Goal: Information Seeking & Learning: Understand process/instructions

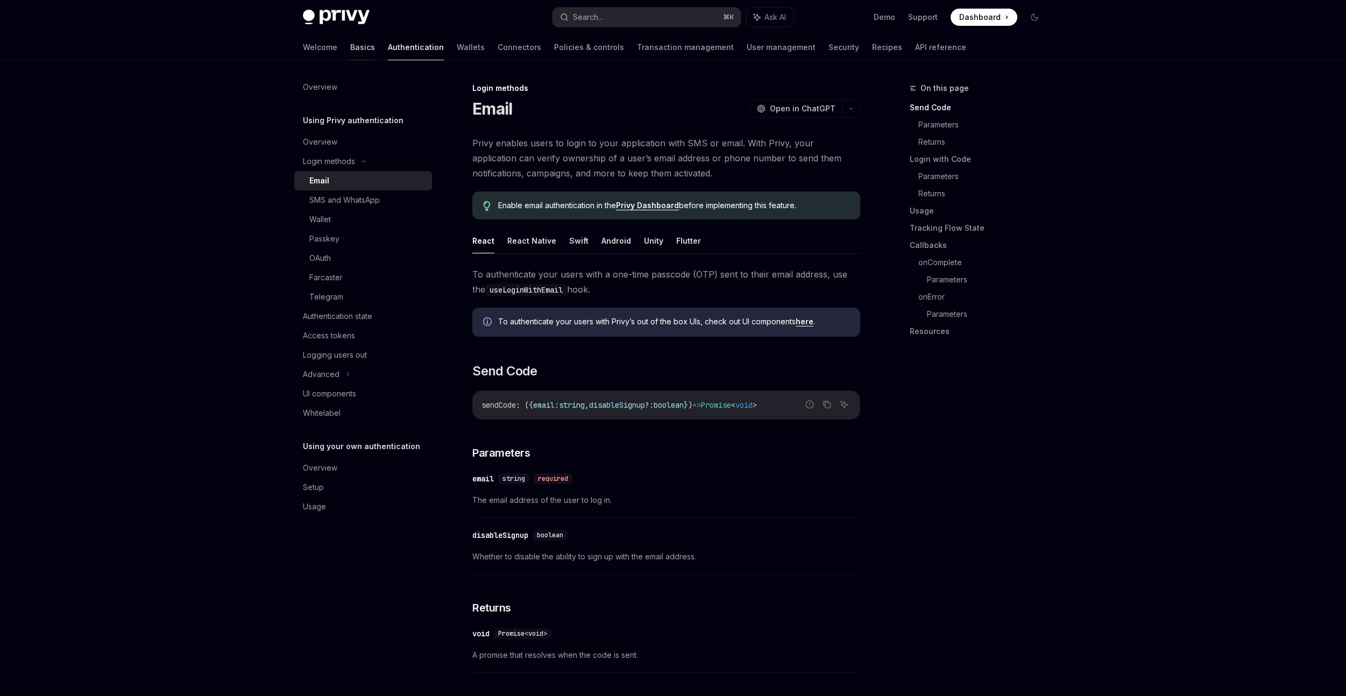
click at [350, 49] on link "Basics" at bounding box center [362, 47] width 25 height 26
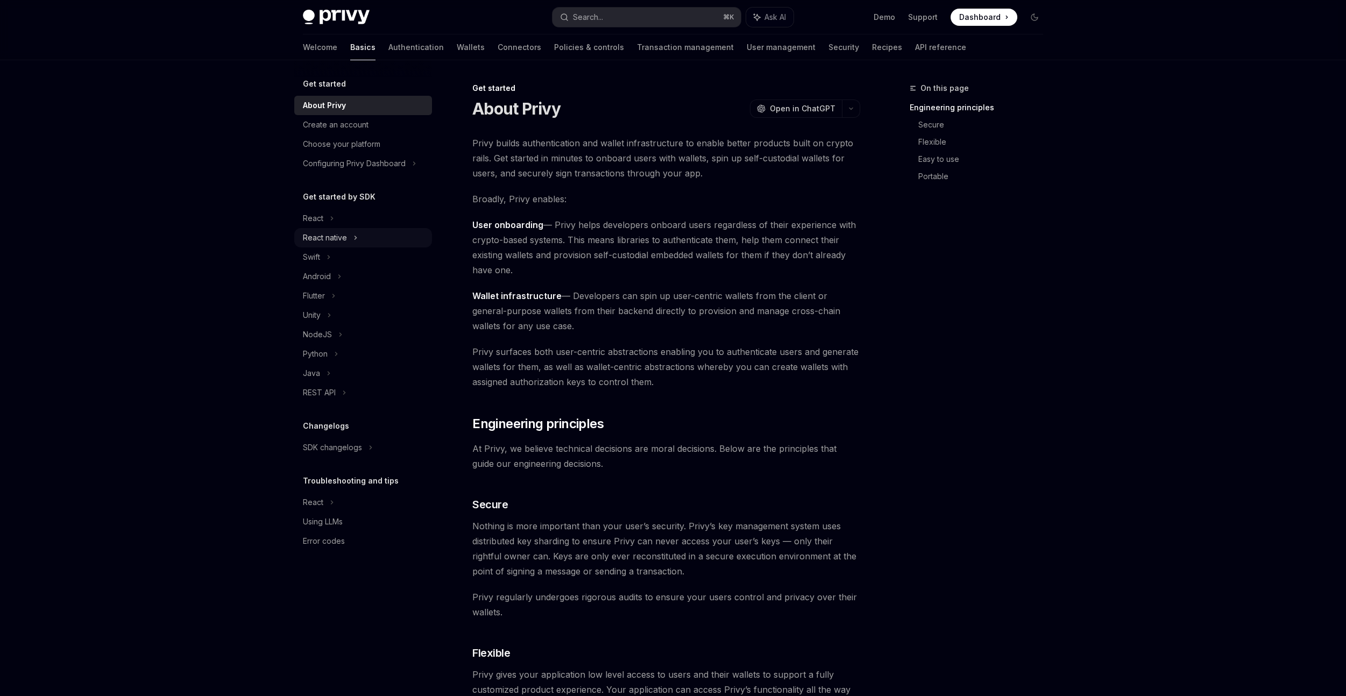
click at [344, 239] on div "React native" at bounding box center [325, 237] width 44 height 13
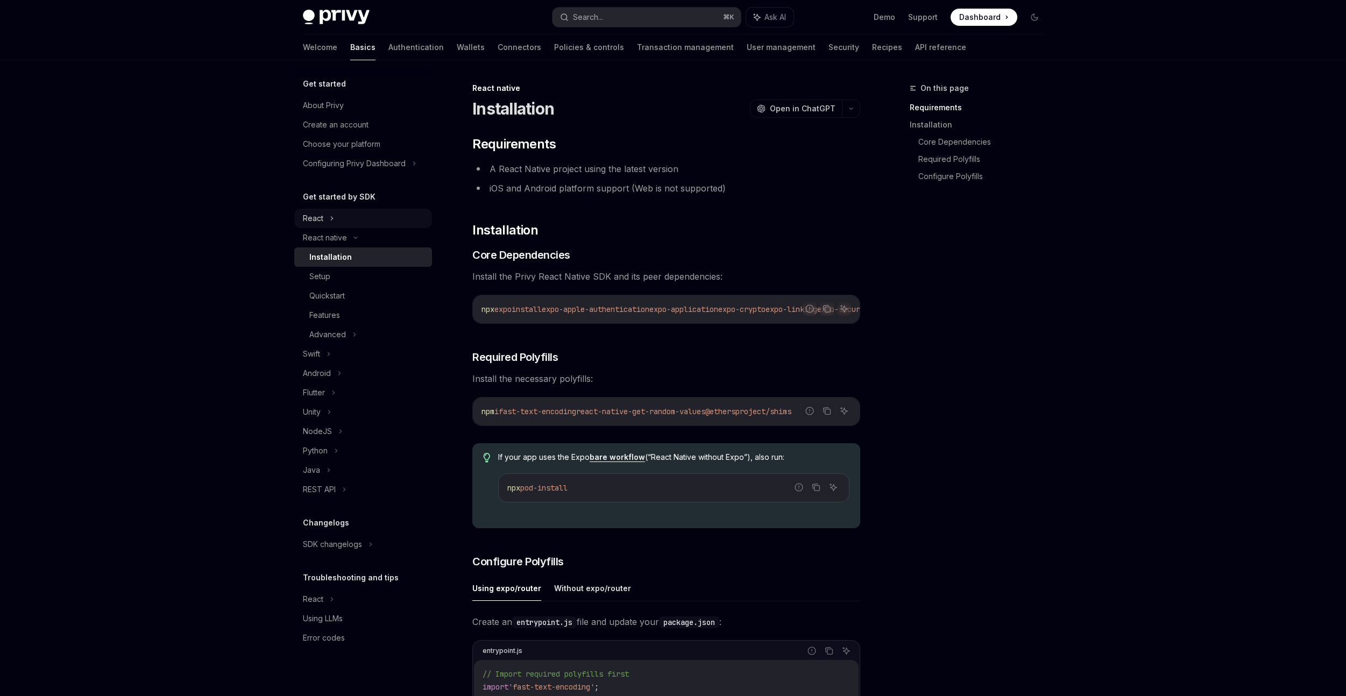
click at [321, 222] on div "React" at bounding box center [313, 218] width 20 height 13
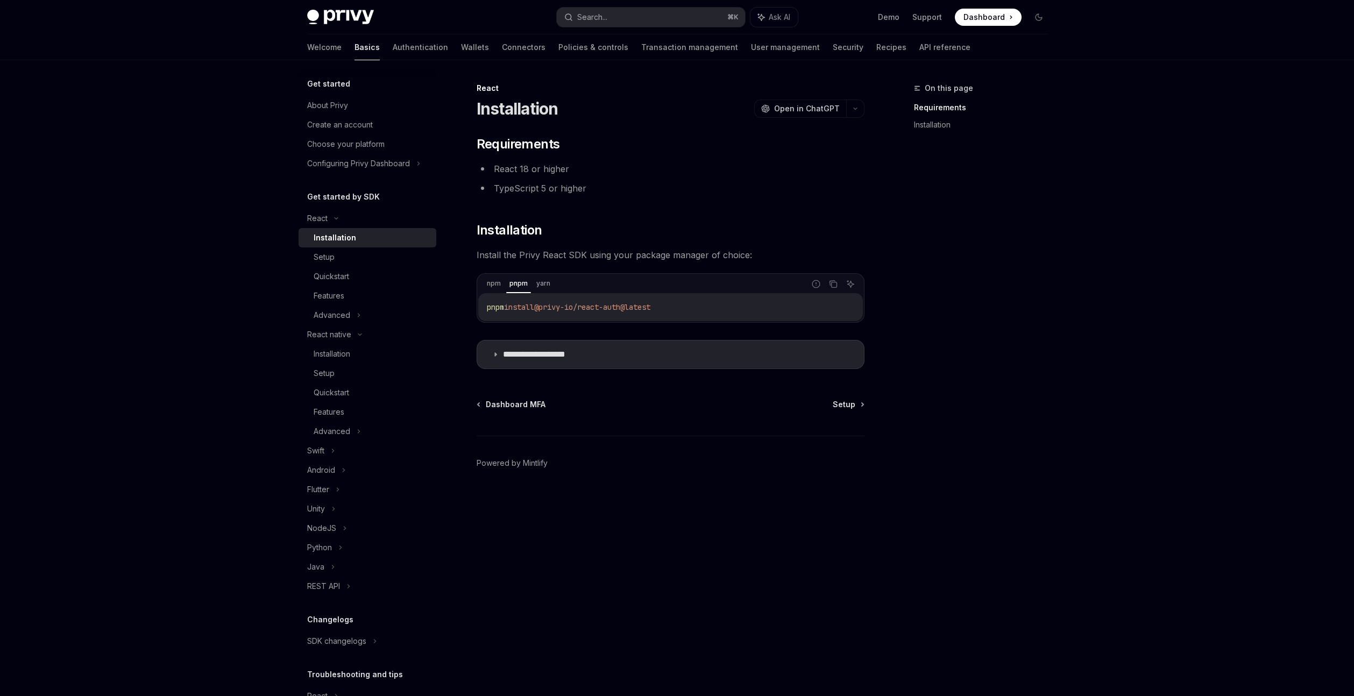
click at [676, 308] on code "pnpm install @privy-io/react-auth@latest" at bounding box center [670, 307] width 367 height 13
copy div "pnpm install @privy-io/react-auth@latest"
click at [592, 350] on summary "**********" at bounding box center [670, 354] width 387 height 28
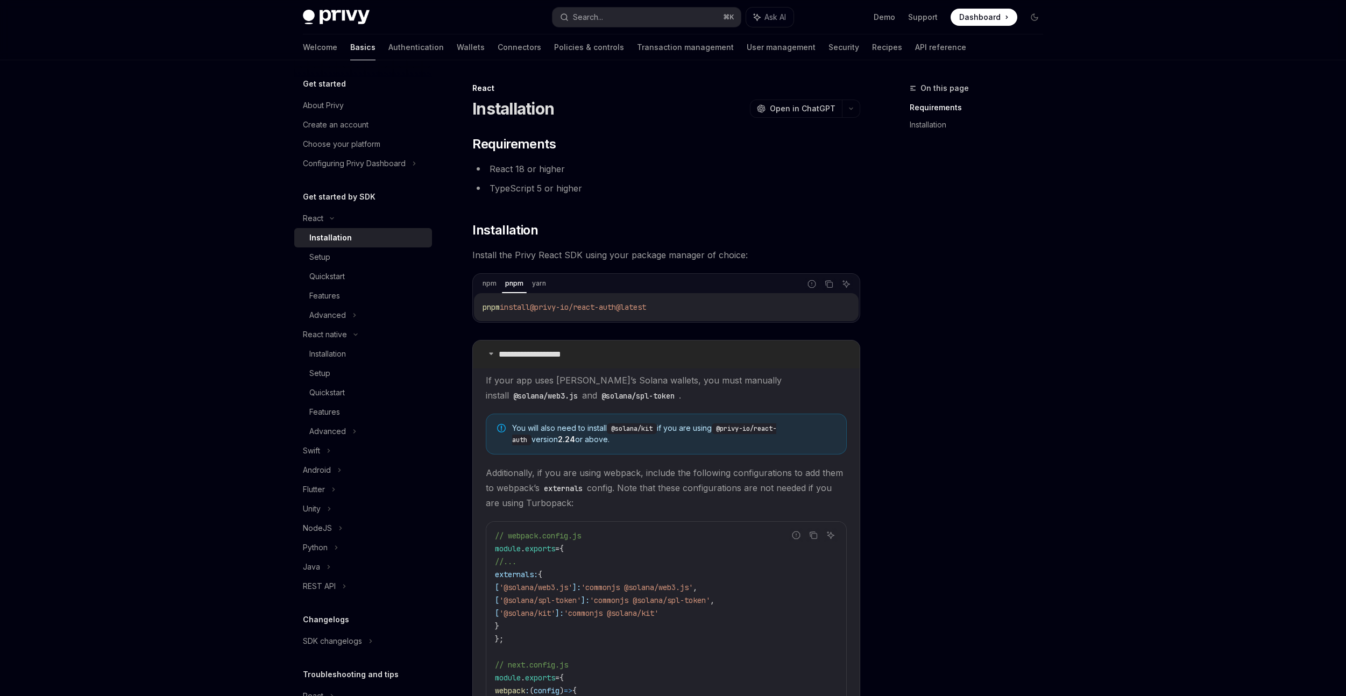
click at [591, 350] on summary "**********" at bounding box center [666, 354] width 387 height 28
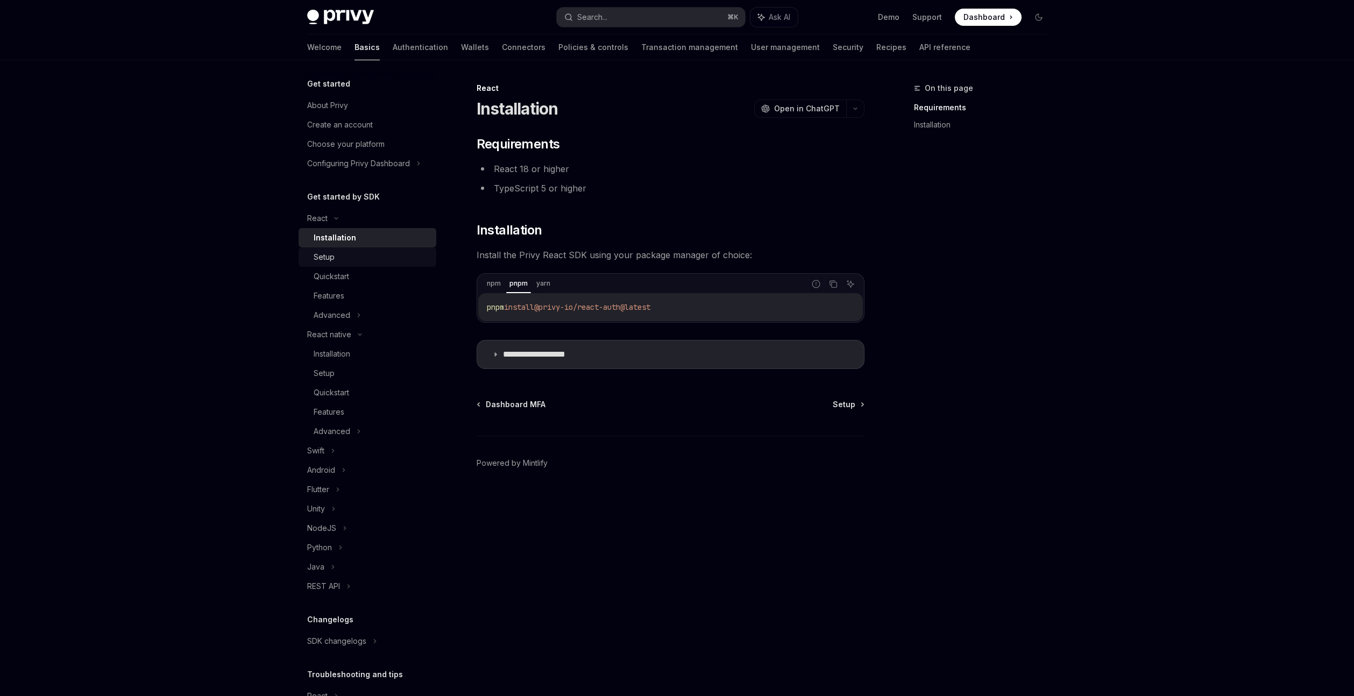
click at [345, 256] on div "Setup" at bounding box center [372, 257] width 116 height 13
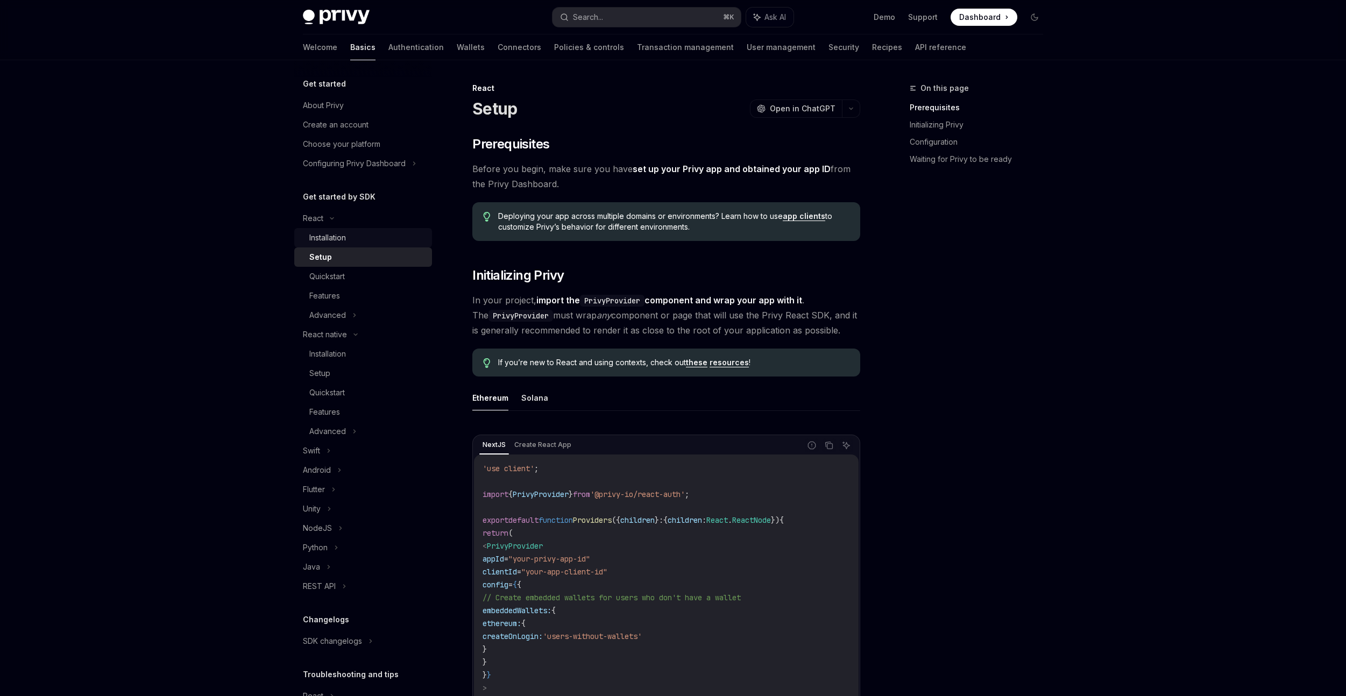
click at [336, 233] on div "Installation" at bounding box center [327, 237] width 37 height 13
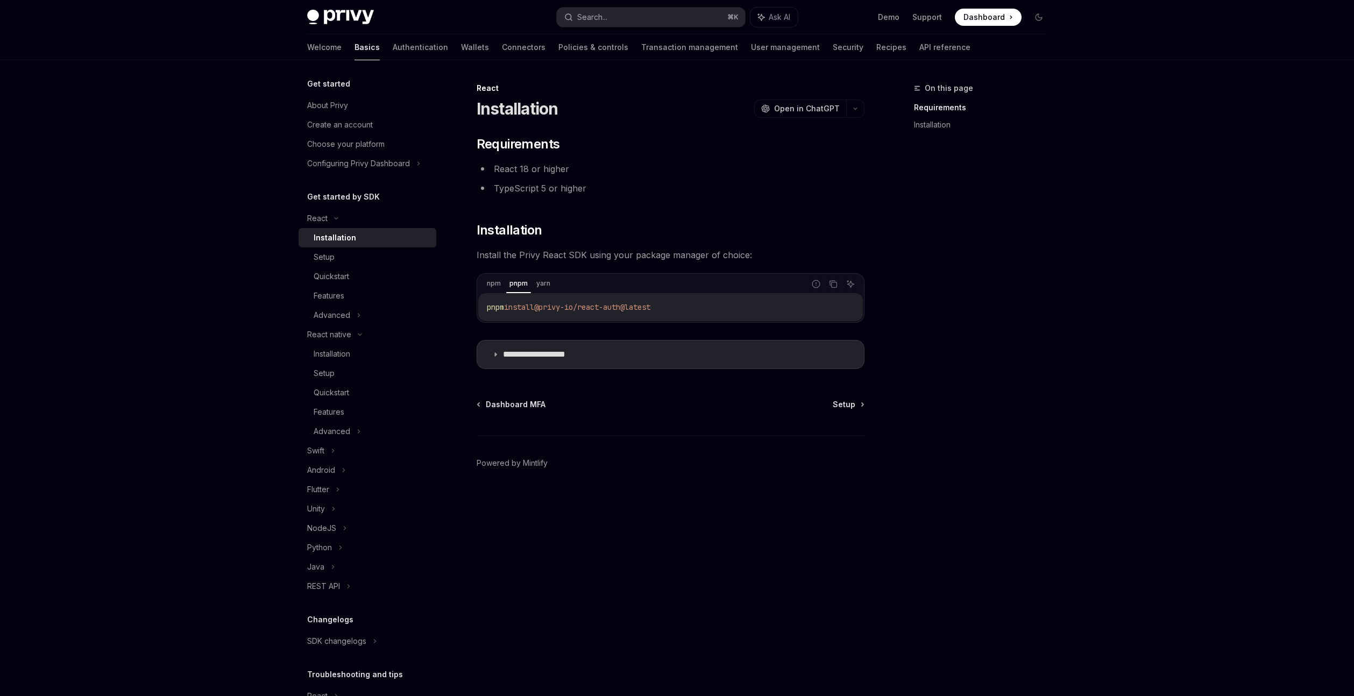
click at [585, 308] on span "@privy-io/react-auth@latest" at bounding box center [592, 307] width 116 height 10
copy div "pnpm install @privy-io/react-auth@latest"
click at [355, 248] on link "Setup" at bounding box center [367, 256] width 138 height 19
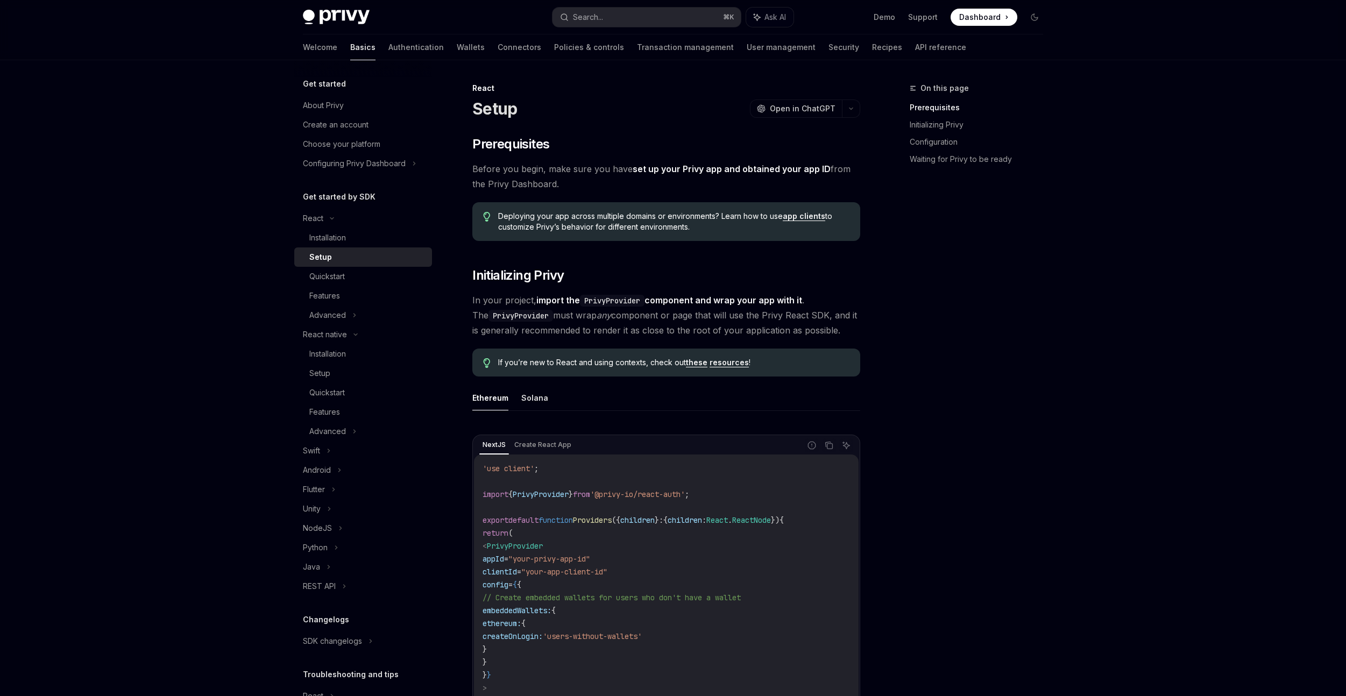
click at [642, 493] on span "'@privy-io/react-auth'" at bounding box center [637, 494] width 95 height 10
click at [685, 493] on span "'@privy-io/react-auth'" at bounding box center [637, 494] width 95 height 10
drag, startPoint x: 704, startPoint y: 494, endPoint x: 613, endPoint y: 490, distance: 91.5
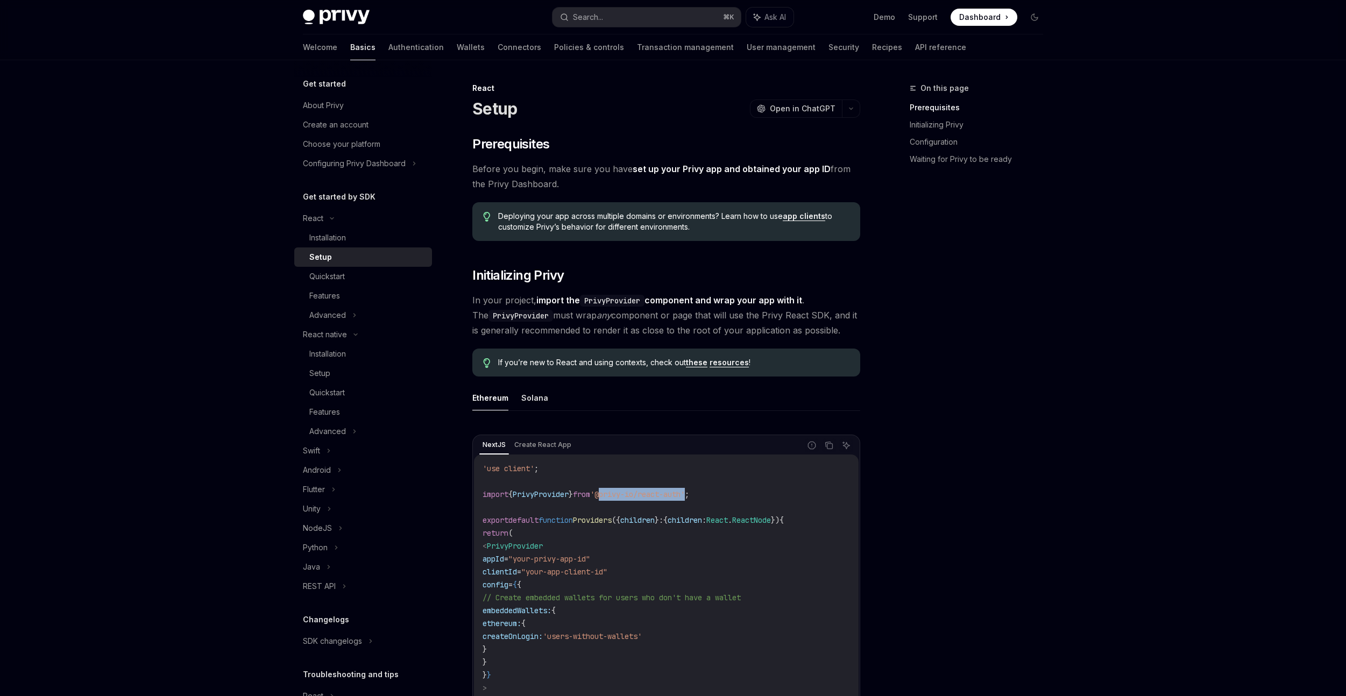
click at [613, 490] on span "'@privy-io/react-auth'" at bounding box center [637, 494] width 95 height 10
copy span "@privy-io/react-auth"
click at [333, 370] on div "Setup" at bounding box center [367, 373] width 116 height 13
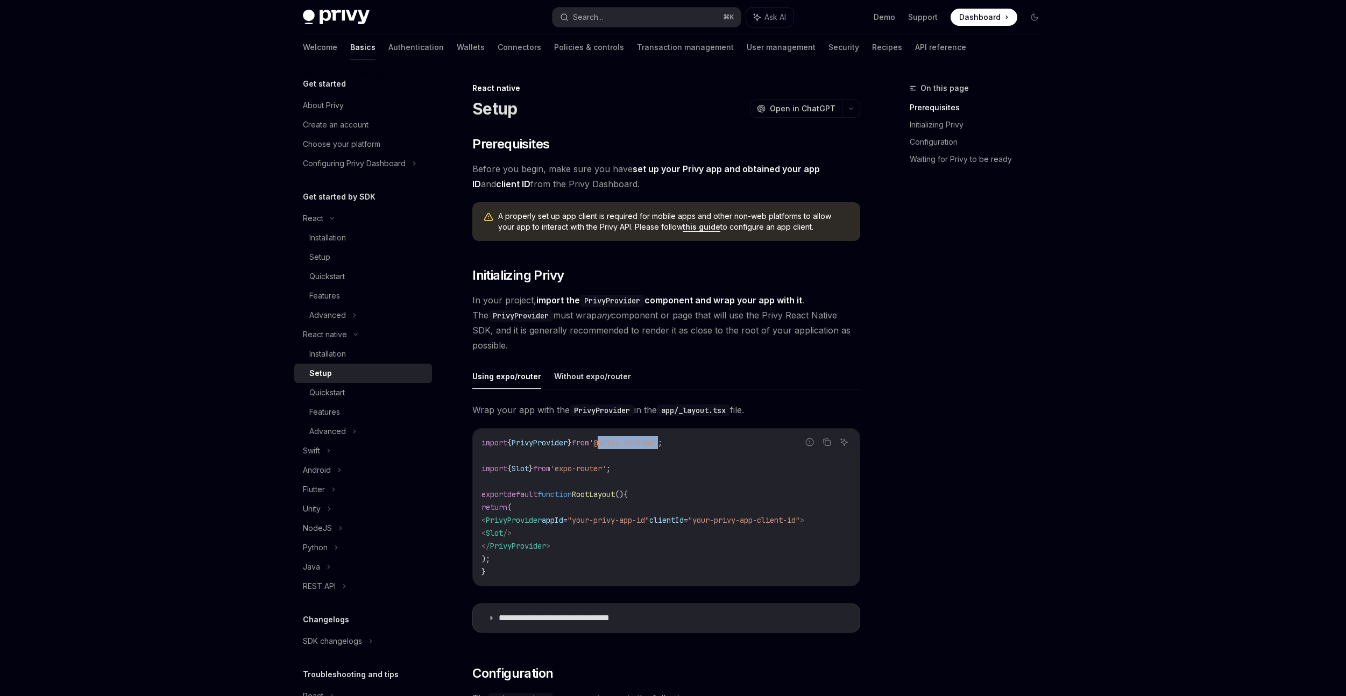
drag, startPoint x: 674, startPoint y: 445, endPoint x: 613, endPoint y: 438, distance: 61.1
click at [613, 438] on span "'@privy-io/expo'" at bounding box center [623, 443] width 69 height 10
copy span "@privy-io/expo"
click at [338, 252] on div "Setup" at bounding box center [367, 257] width 116 height 13
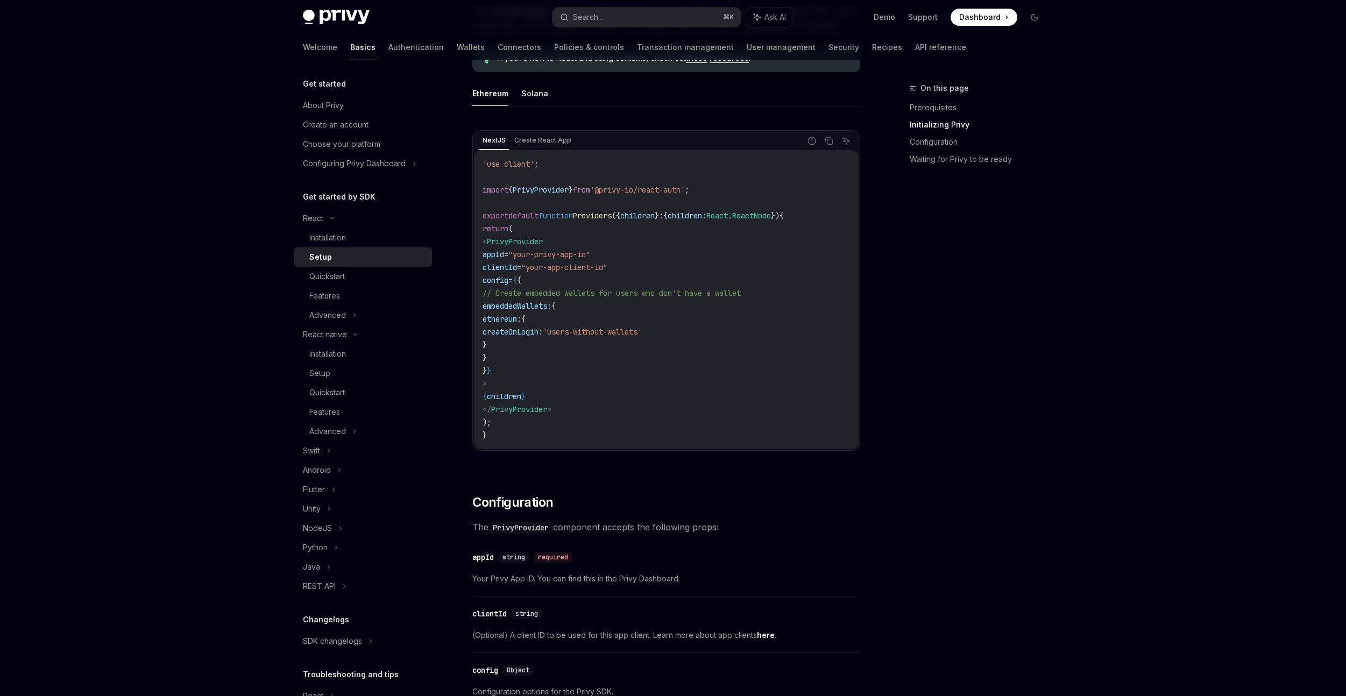
scroll to position [444, 0]
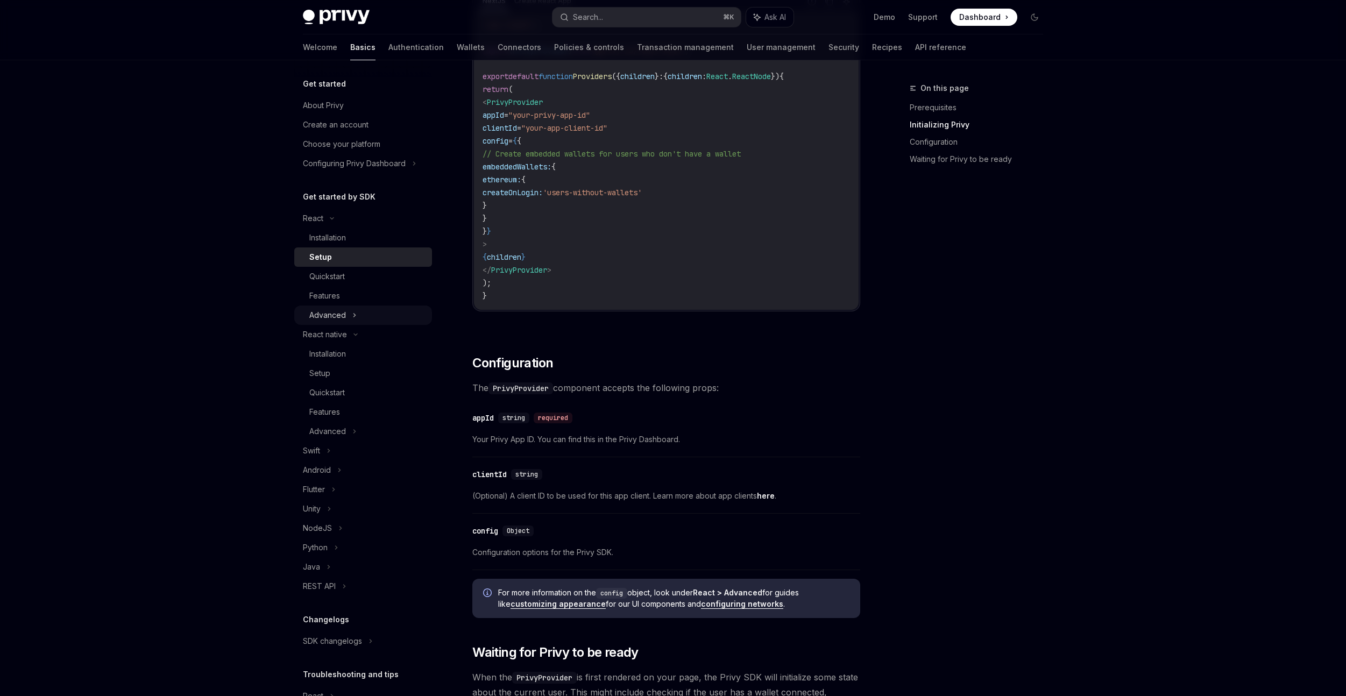
click at [365, 315] on div "Advanced" at bounding box center [363, 314] width 138 height 19
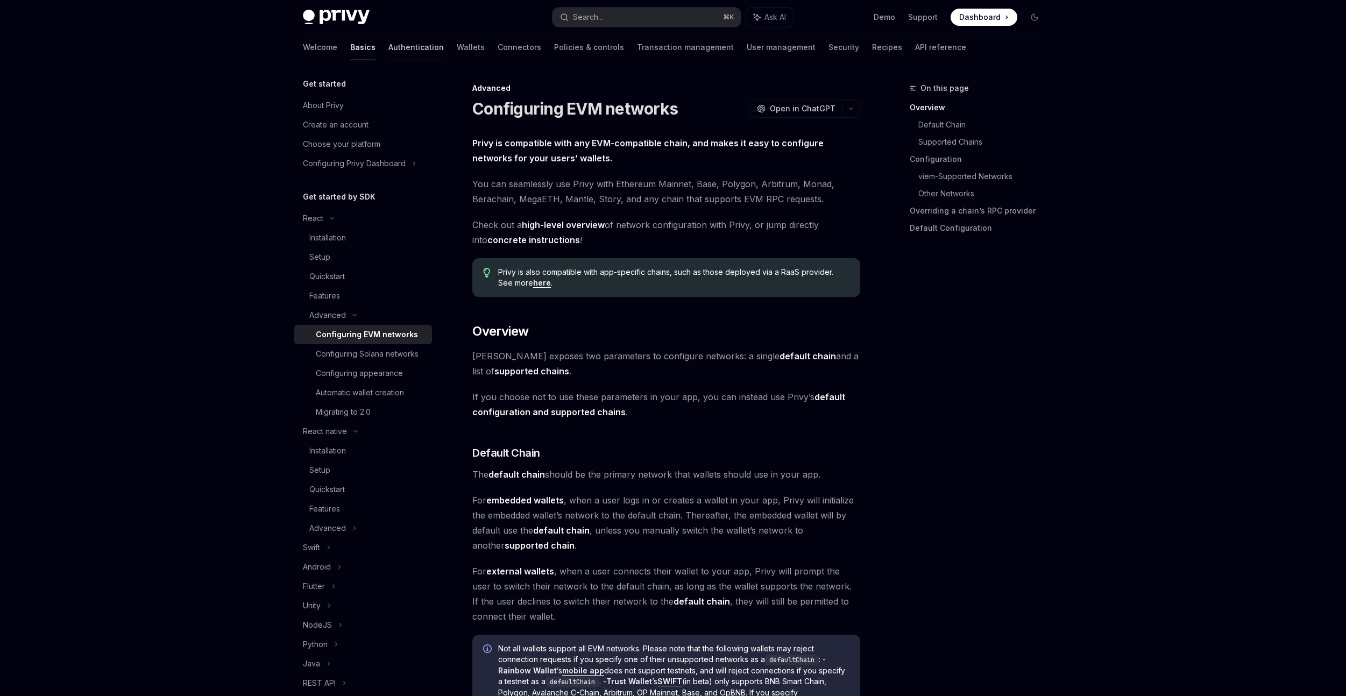
click at [388, 52] on link "Authentication" at bounding box center [415, 47] width 55 height 26
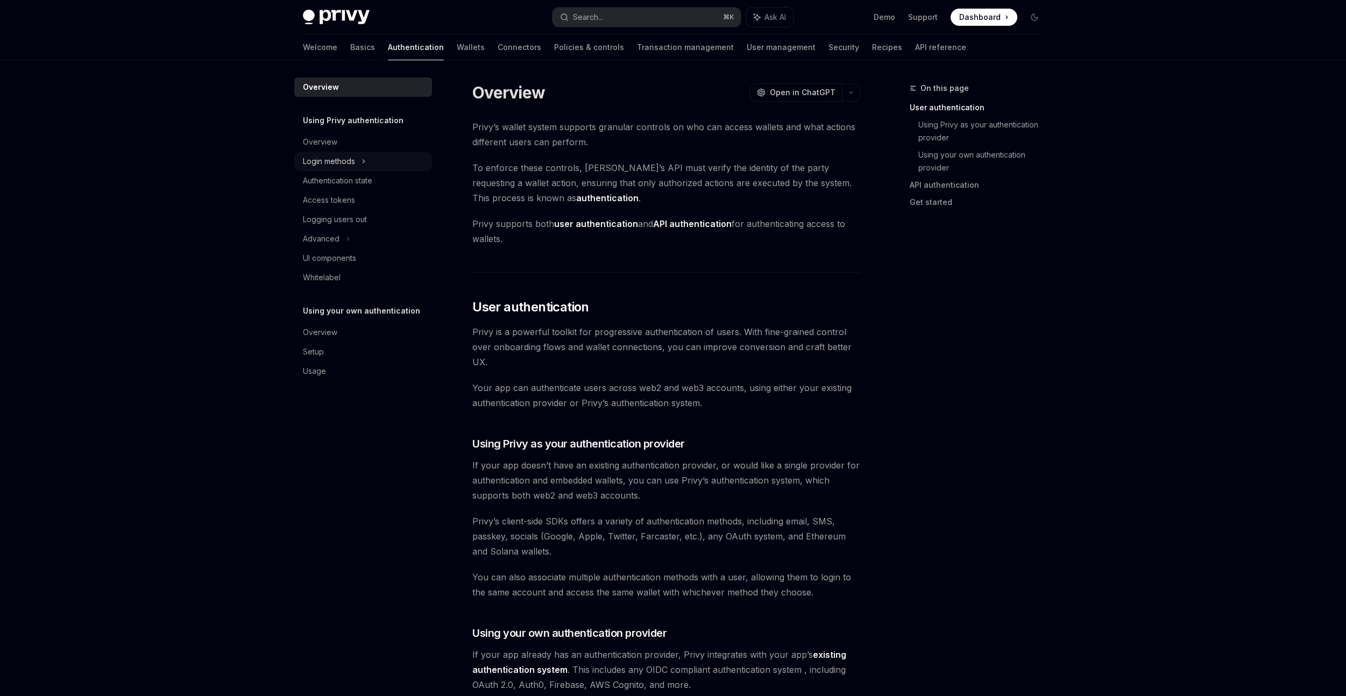
click at [339, 163] on div "Login methods" at bounding box center [329, 161] width 52 height 13
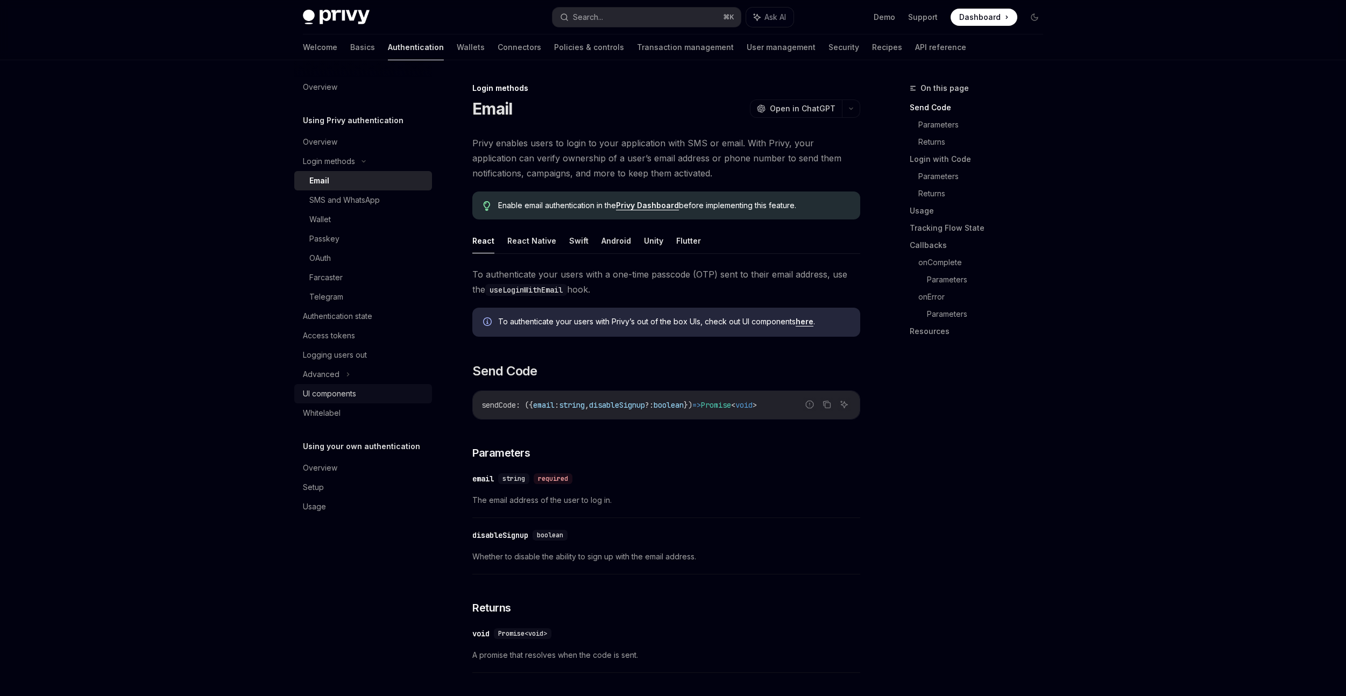
click at [339, 396] on div "UI components" at bounding box center [329, 393] width 53 height 13
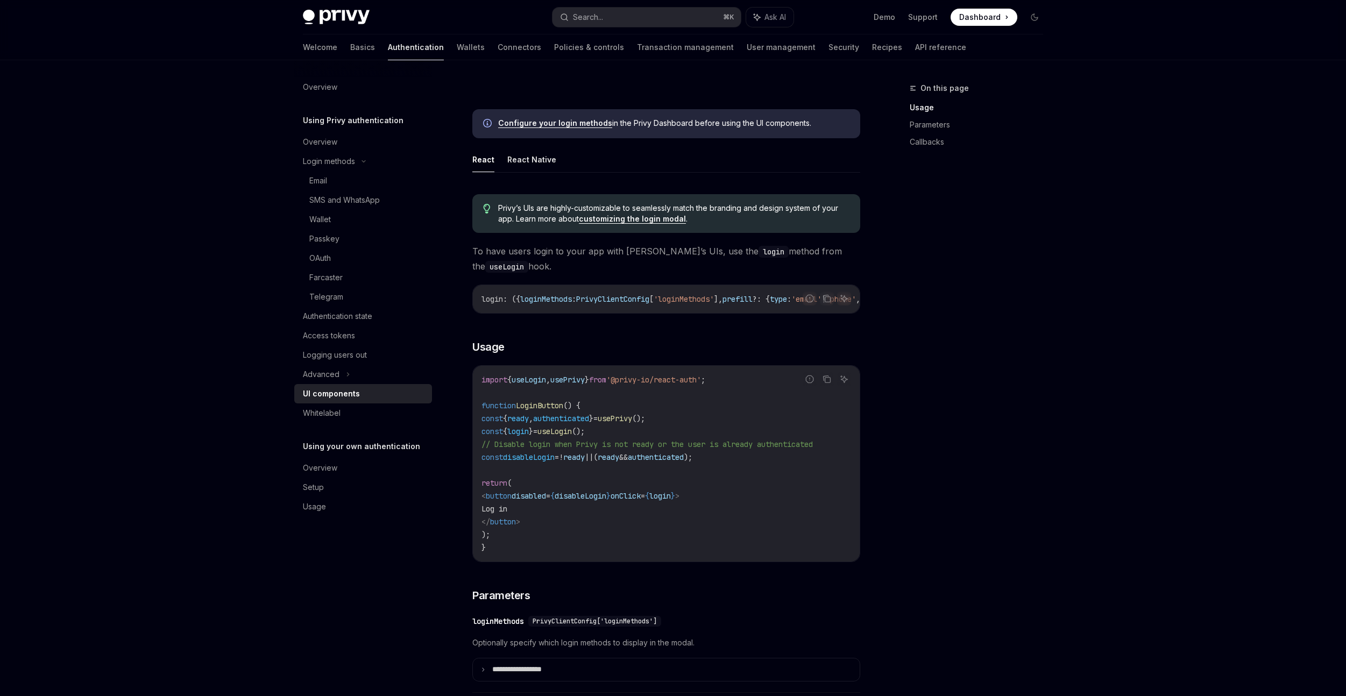
scroll to position [460, 0]
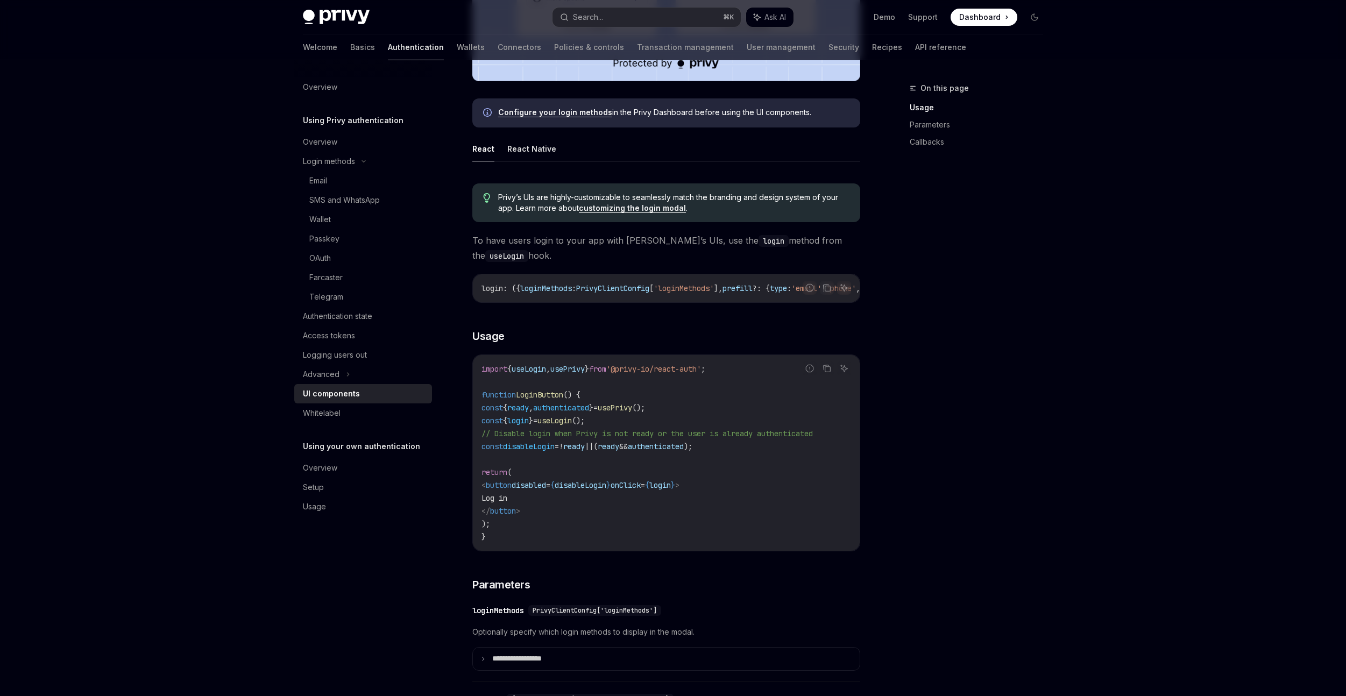
click at [546, 372] on span "useLogin" at bounding box center [528, 369] width 34 height 10
copy span "useLogin"
drag, startPoint x: 732, startPoint y: 373, endPoint x: 645, endPoint y: 374, distance: 86.6
click at [645, 374] on span "'@privy-io/react-auth'" at bounding box center [653, 369] width 95 height 10
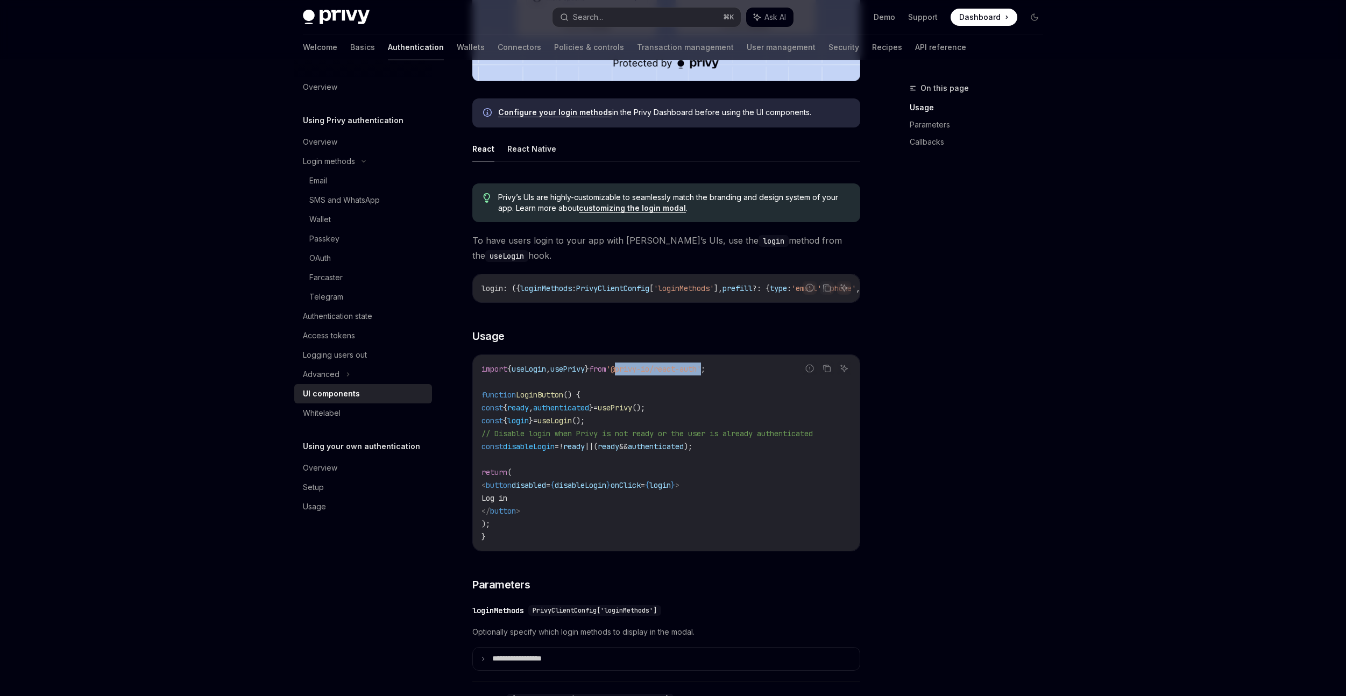
copy span "@privy-io/react-auth"
click at [540, 148] on button "React Native" at bounding box center [531, 148] width 49 height 25
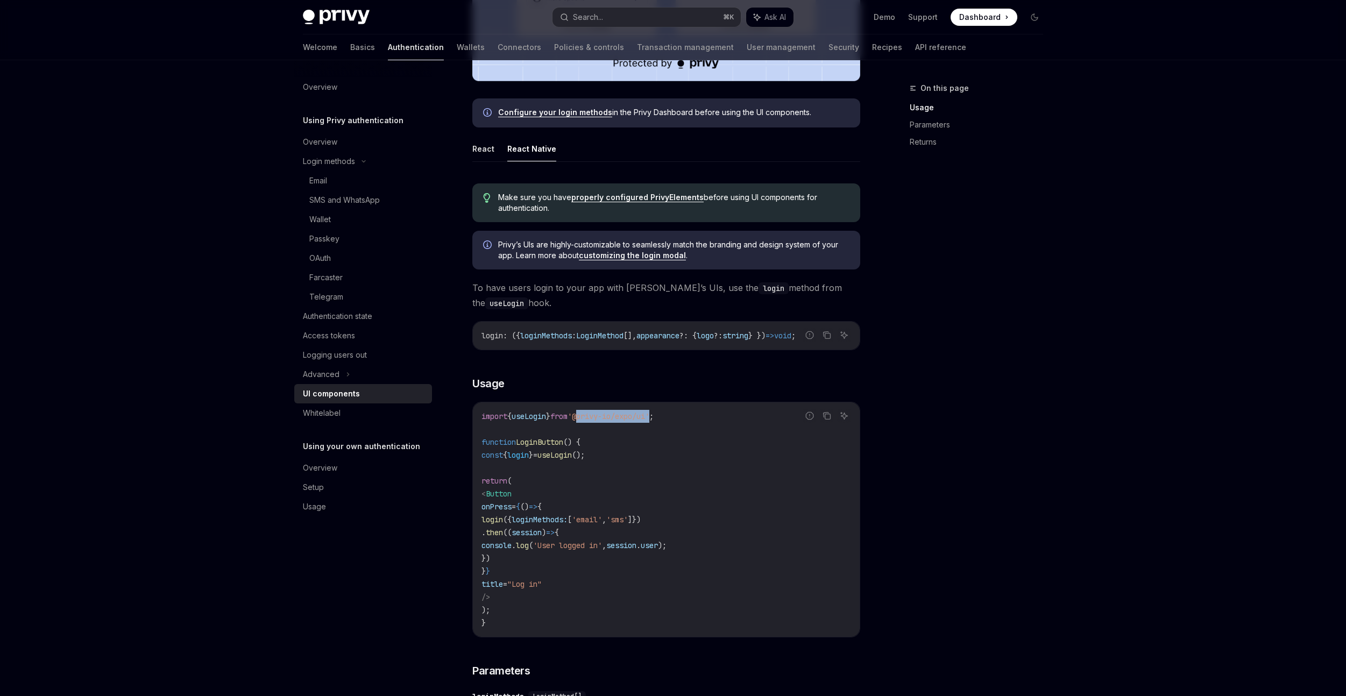
drag, startPoint x: 673, startPoint y: 421, endPoint x: 616, endPoint y: 401, distance: 60.2
click at [600, 419] on span "'@privy-io/expo/ui'" at bounding box center [608, 416] width 82 height 10
copy span "@privy-io/expo/ui"
click at [350, 47] on link "Basics" at bounding box center [362, 47] width 25 height 26
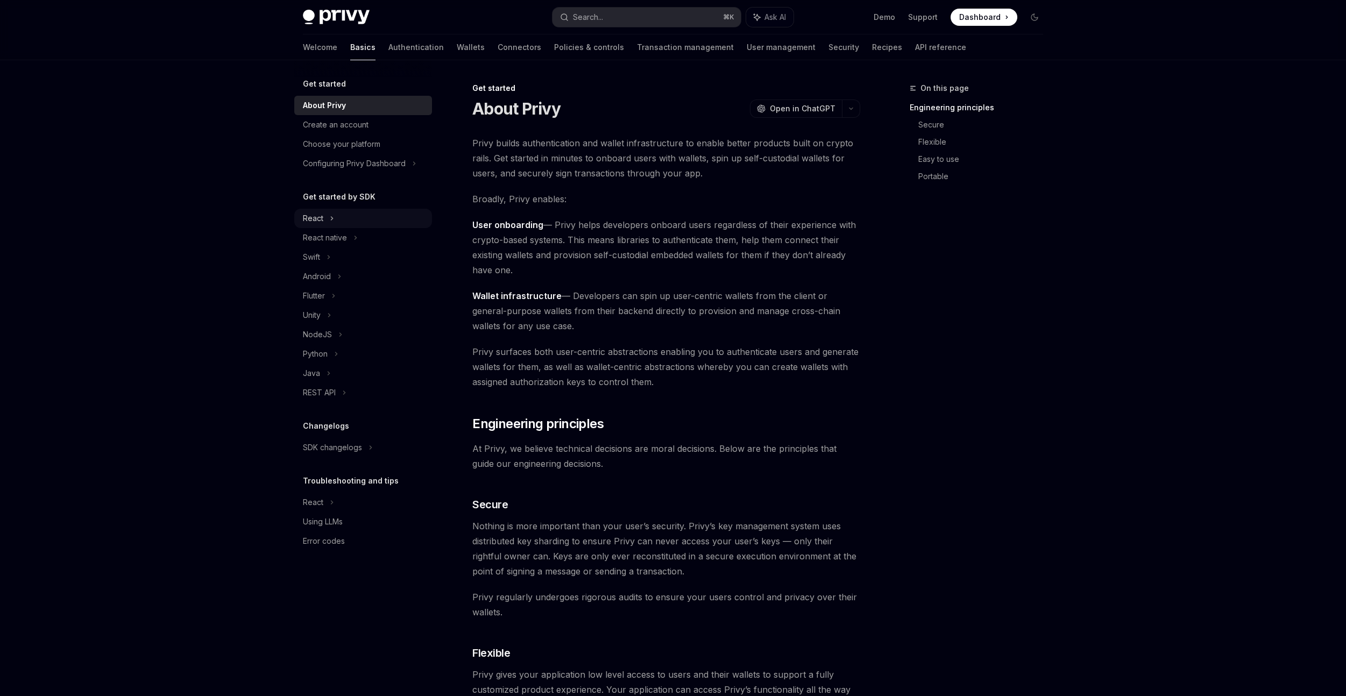
click at [338, 226] on div "React" at bounding box center [363, 218] width 138 height 19
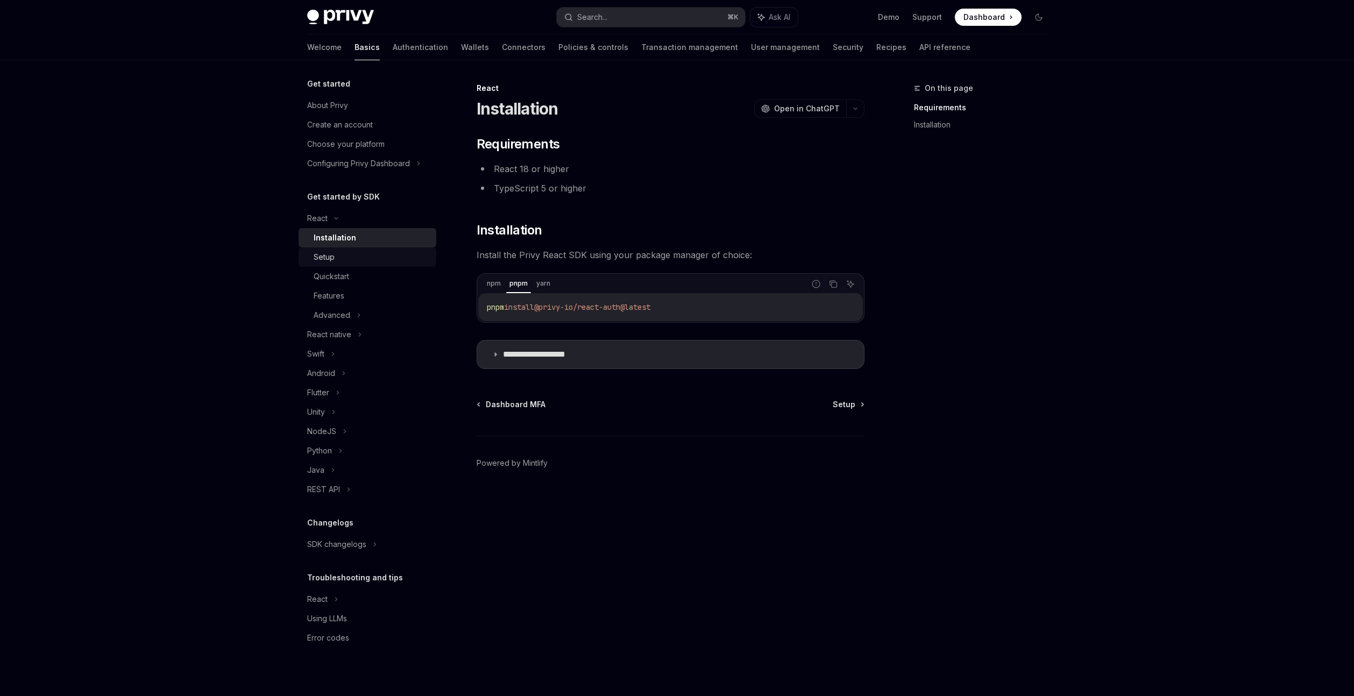
click at [347, 258] on div "Setup" at bounding box center [372, 257] width 116 height 13
type textarea "*"
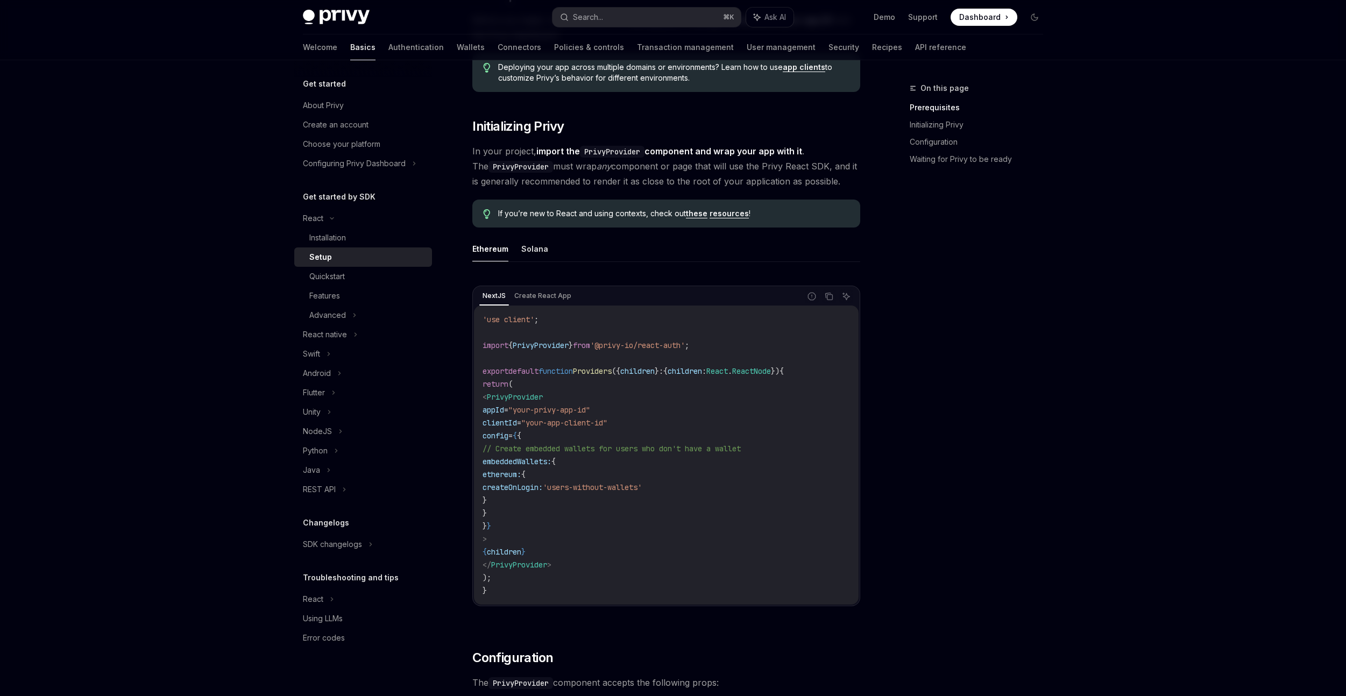
scroll to position [167, 0]
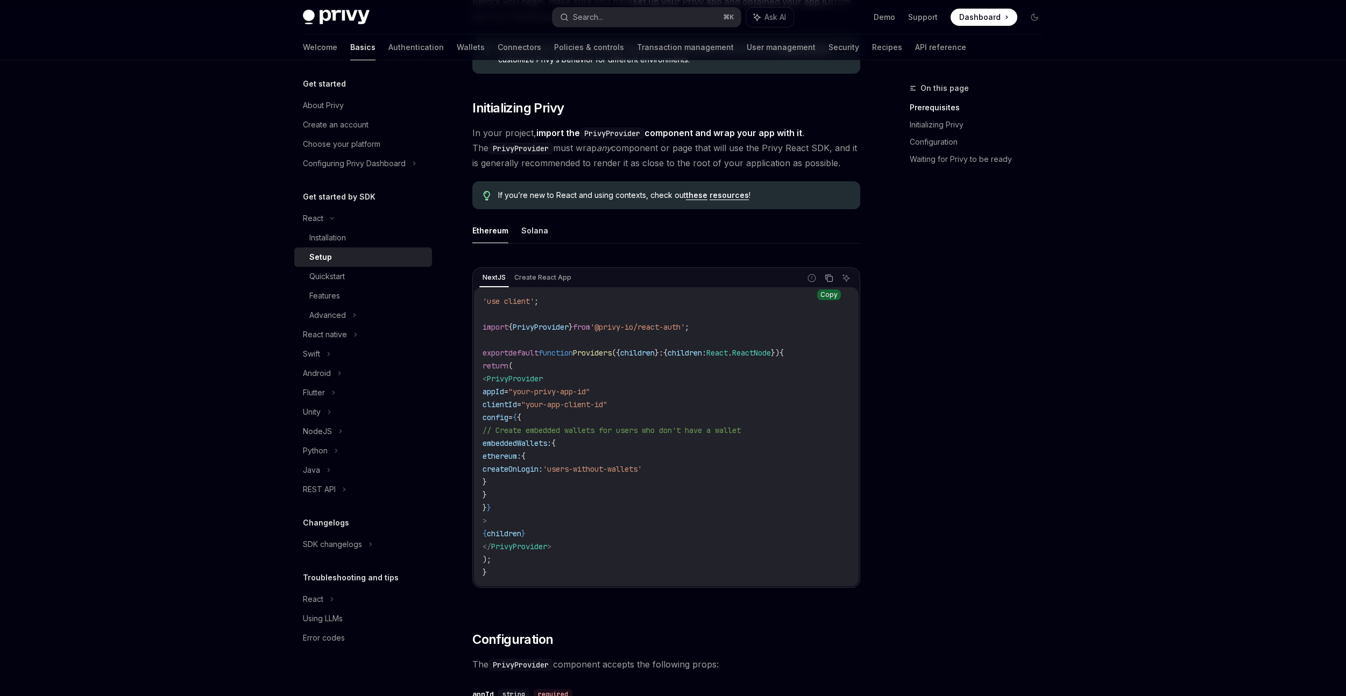
click at [831, 276] on icon "Copy the contents from the code block" at bounding box center [829, 278] width 5 height 5
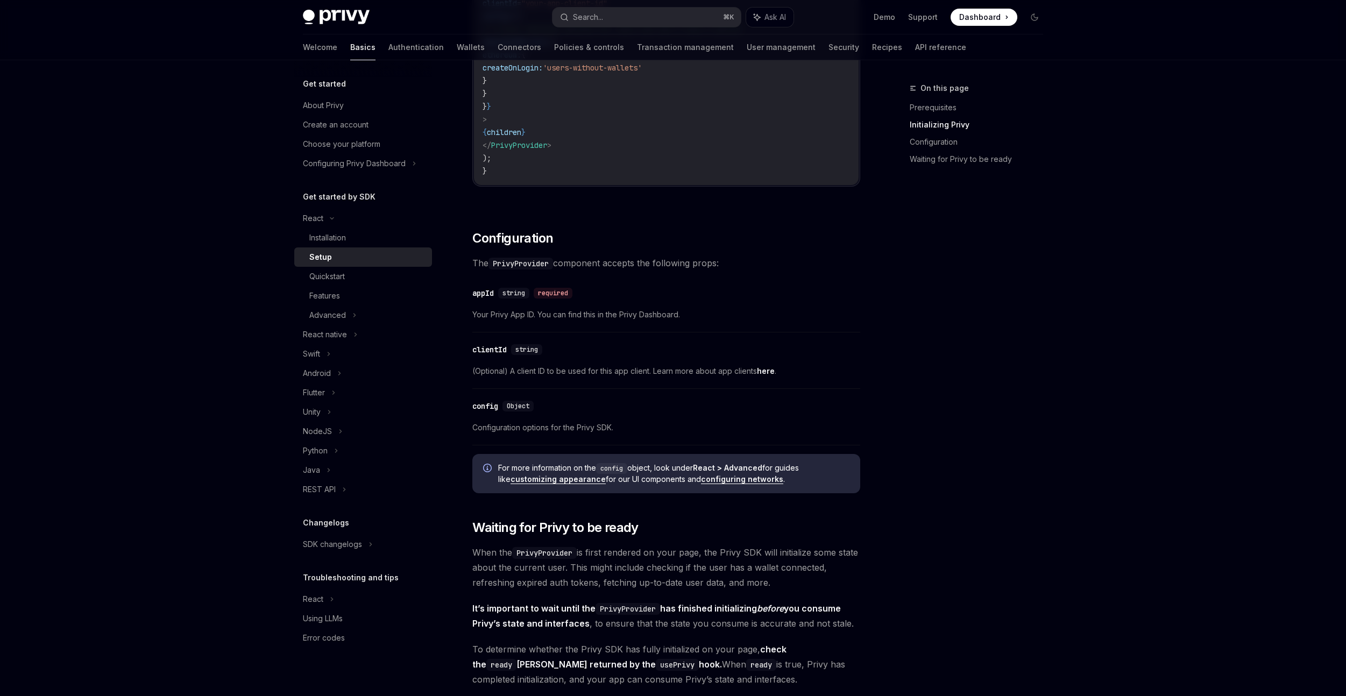
scroll to position [788, 0]
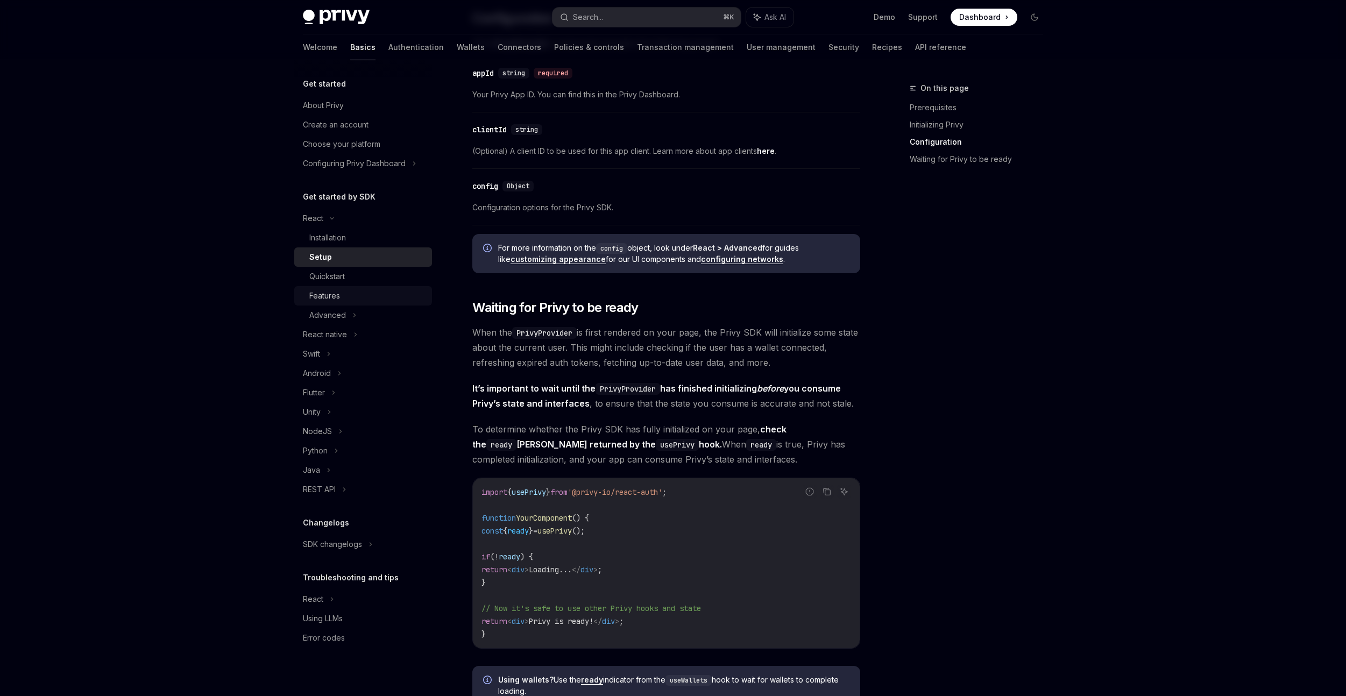
click at [364, 294] on div "Features" at bounding box center [367, 295] width 116 height 13
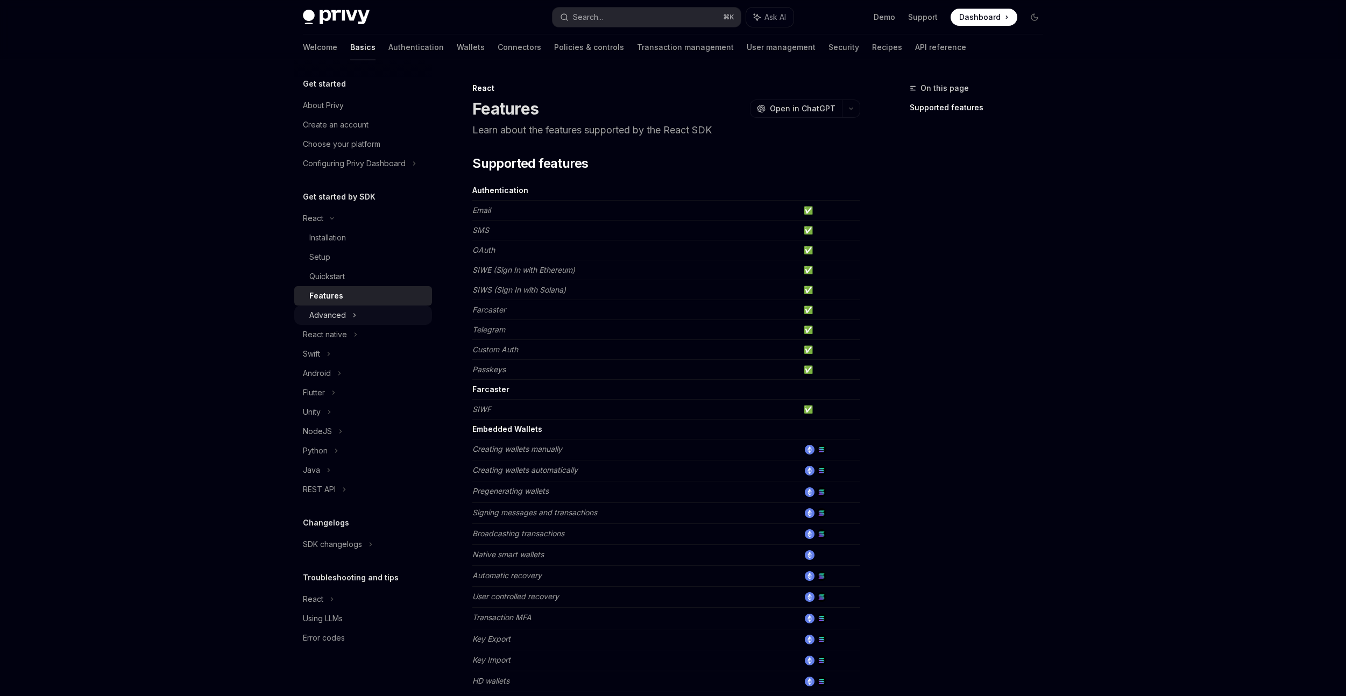
click at [361, 312] on div "Advanced" at bounding box center [363, 314] width 138 height 19
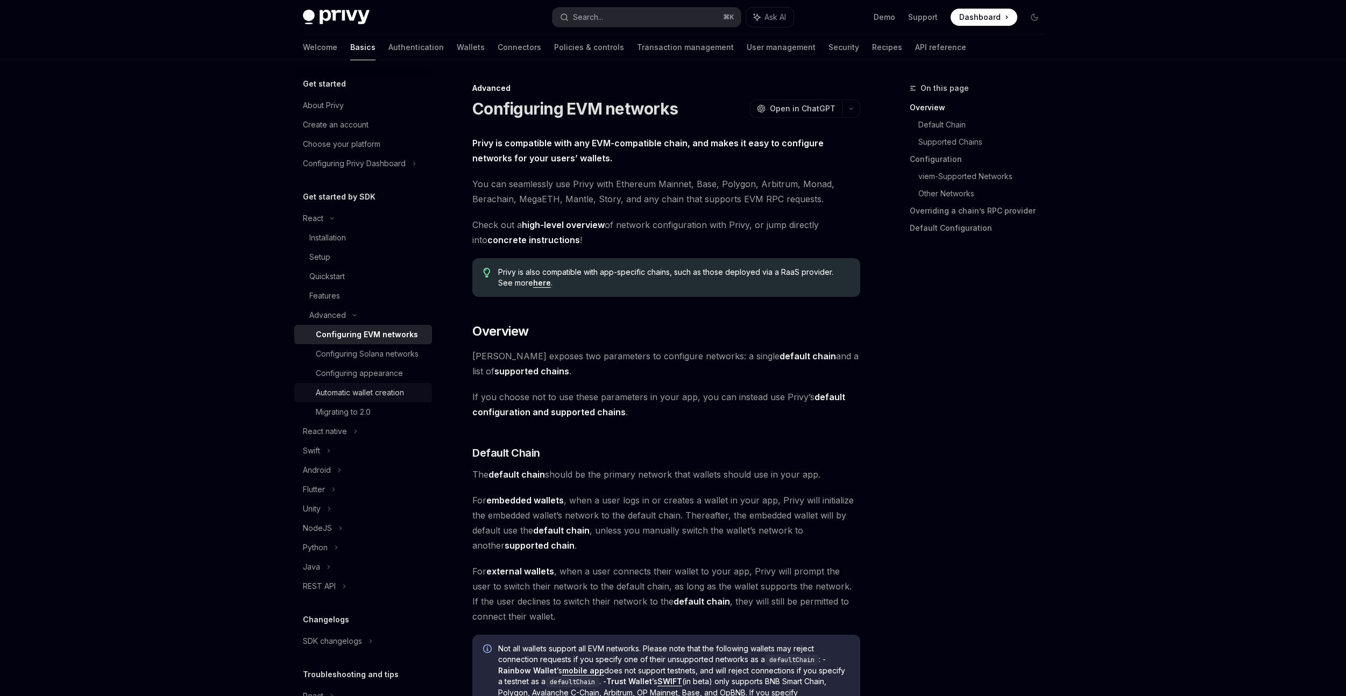
click at [380, 399] on div "Automatic wallet creation" at bounding box center [360, 392] width 88 height 13
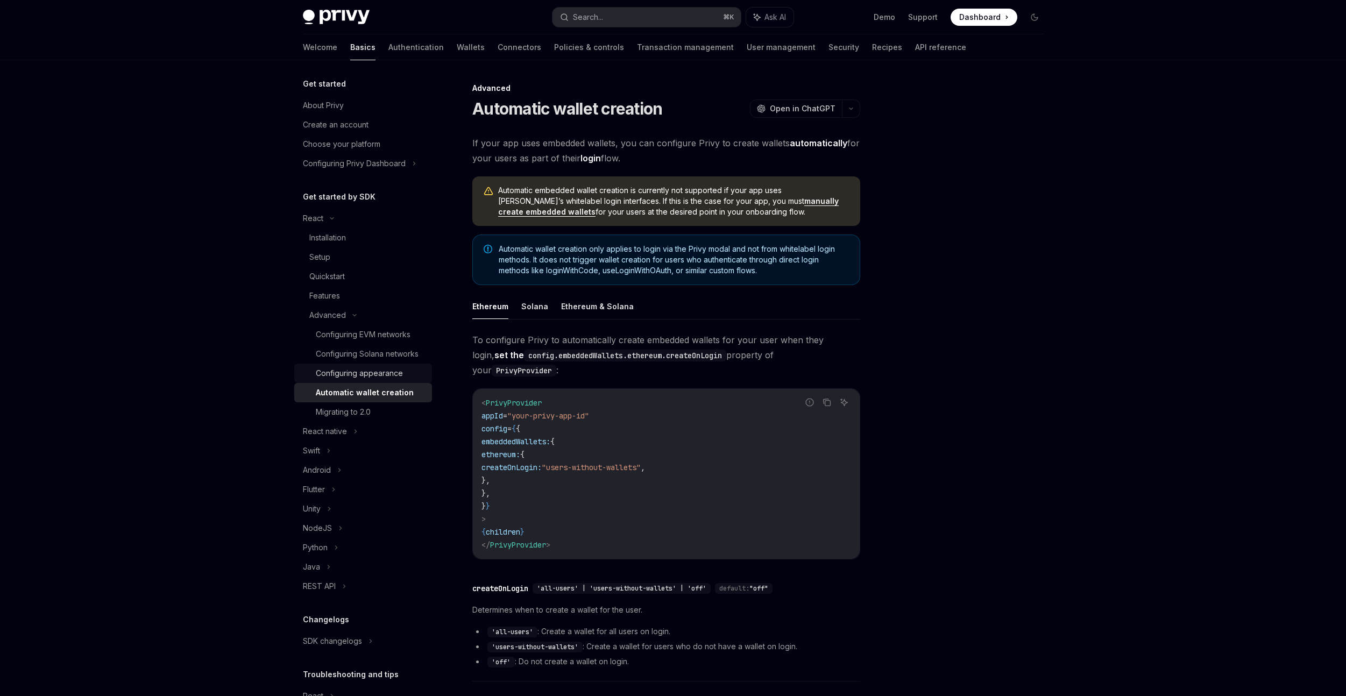
click at [382, 380] on div "Configuring appearance" at bounding box center [359, 373] width 87 height 13
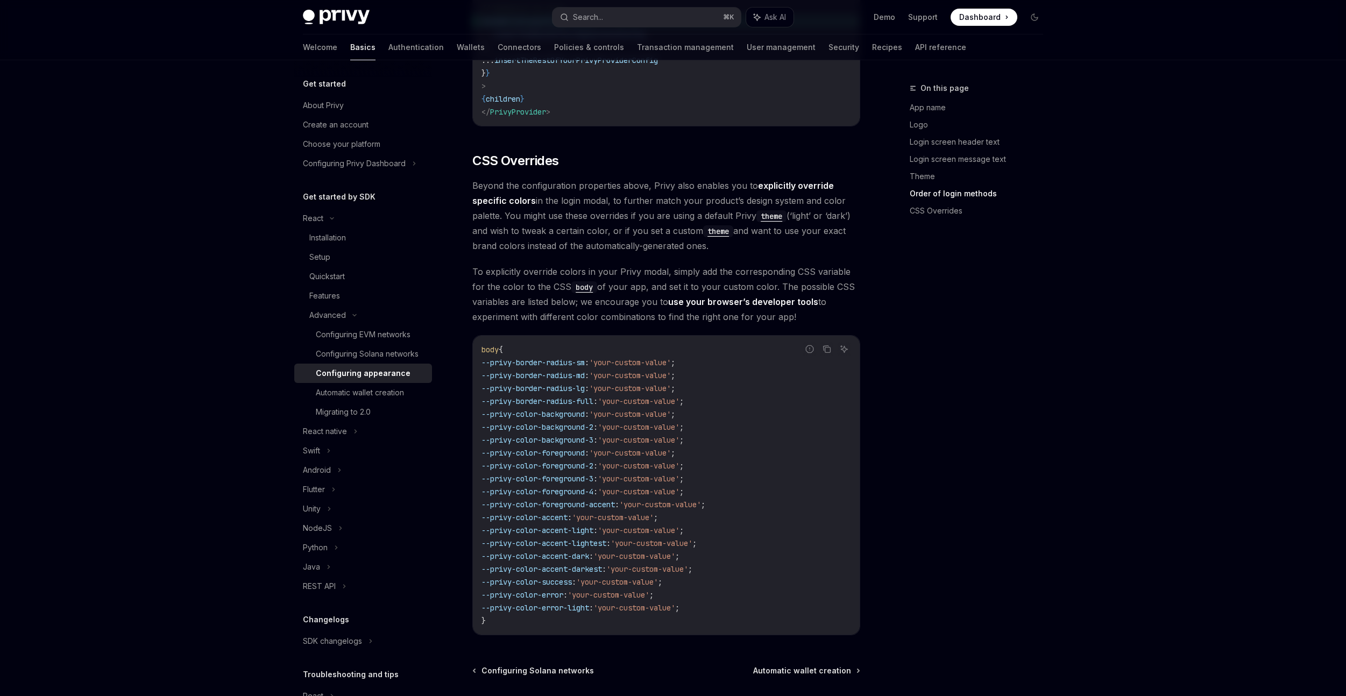
scroll to position [2512, 0]
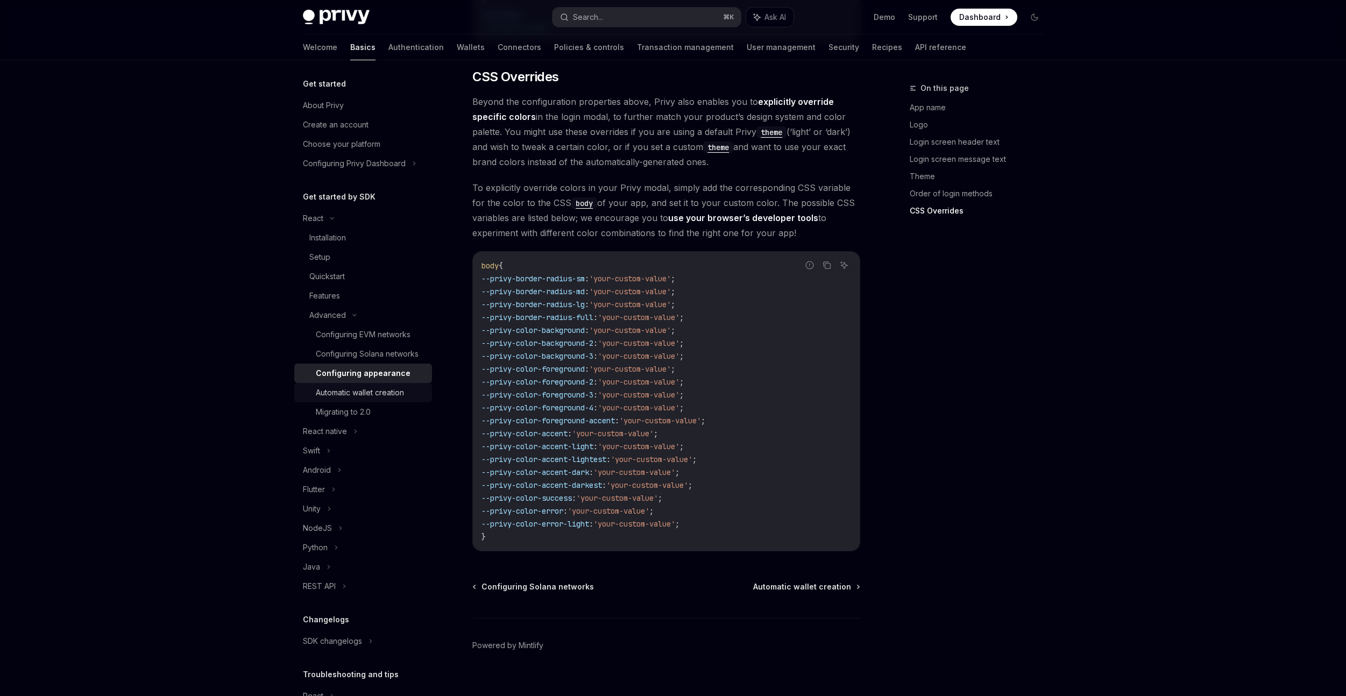
click at [389, 399] on div "Automatic wallet creation" at bounding box center [360, 392] width 88 height 13
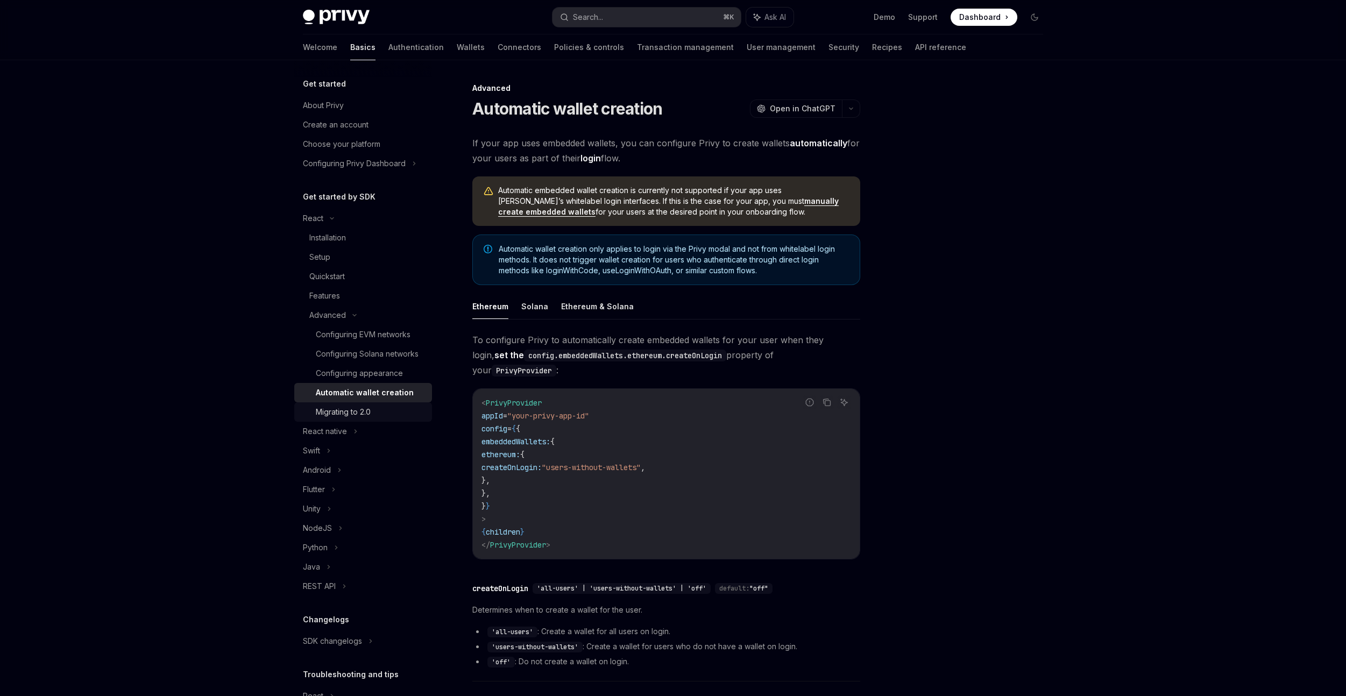
click at [388, 418] on div "Migrating to 2.0" at bounding box center [371, 411] width 110 height 13
type textarea "*"
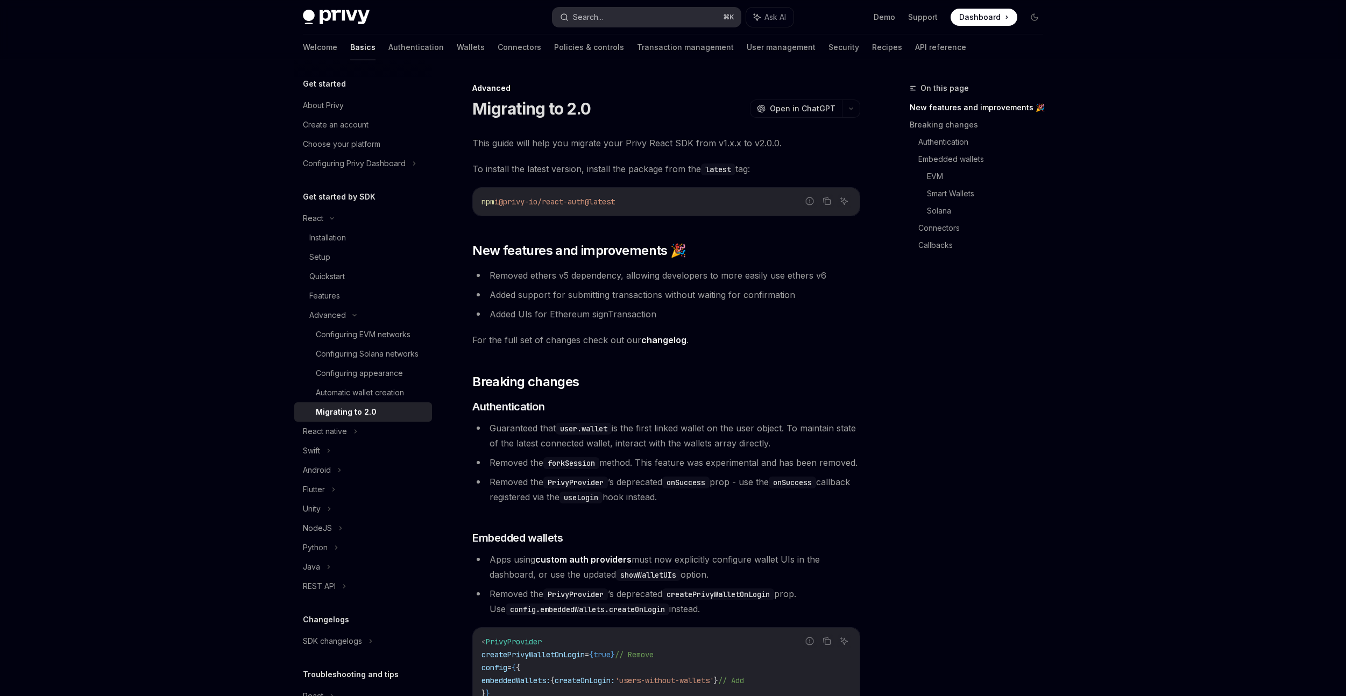
click at [632, 13] on button "Search... ⌘ K" at bounding box center [646, 17] width 188 height 19
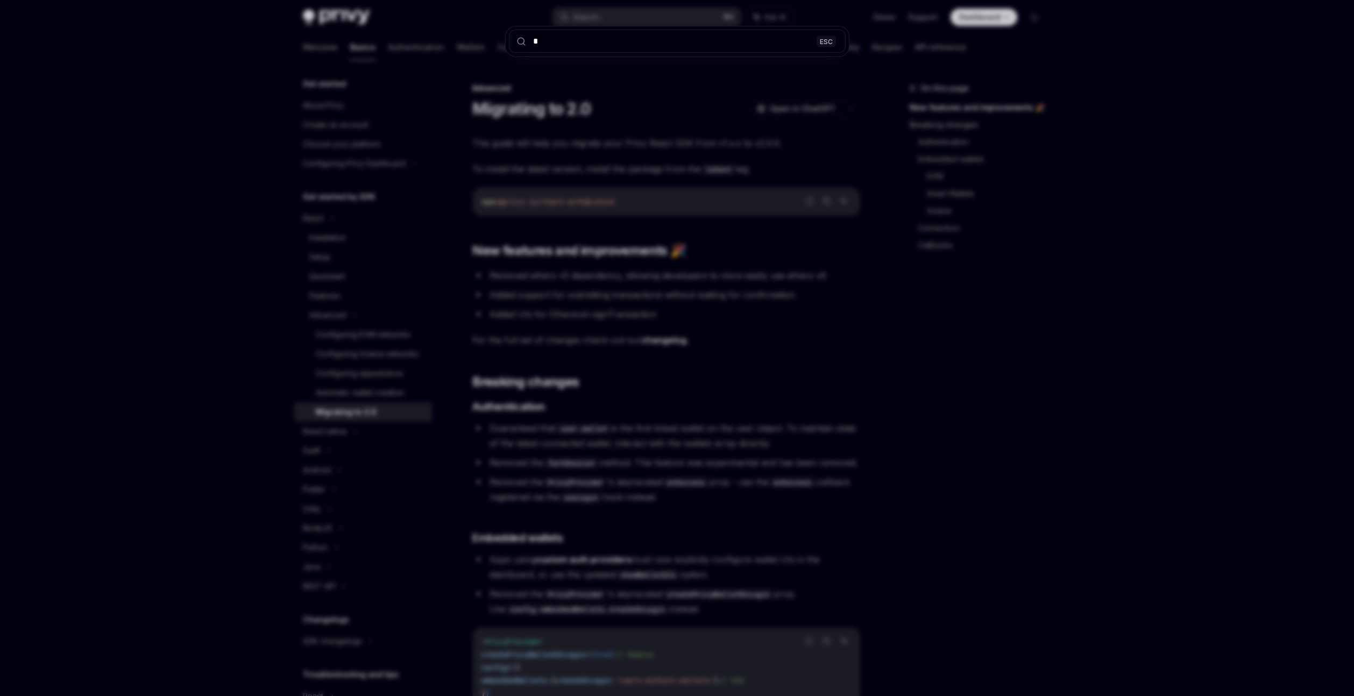
type input "**********"
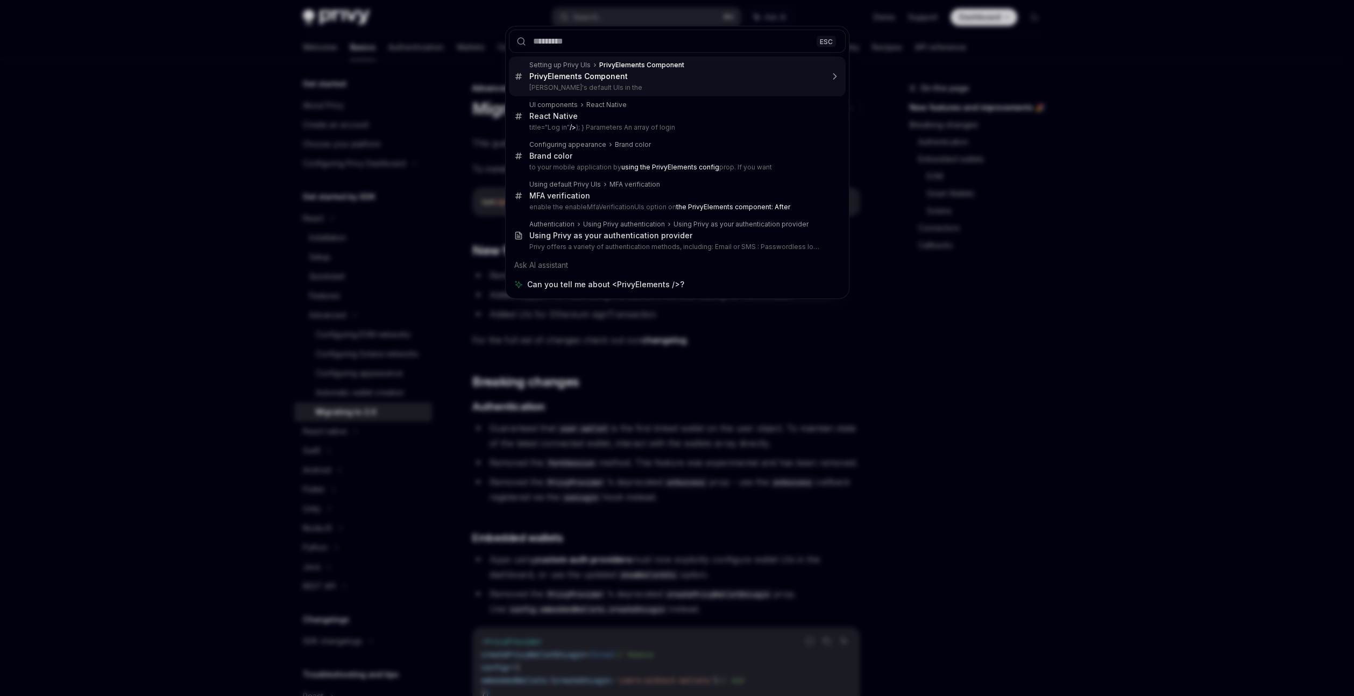
type textarea "*"
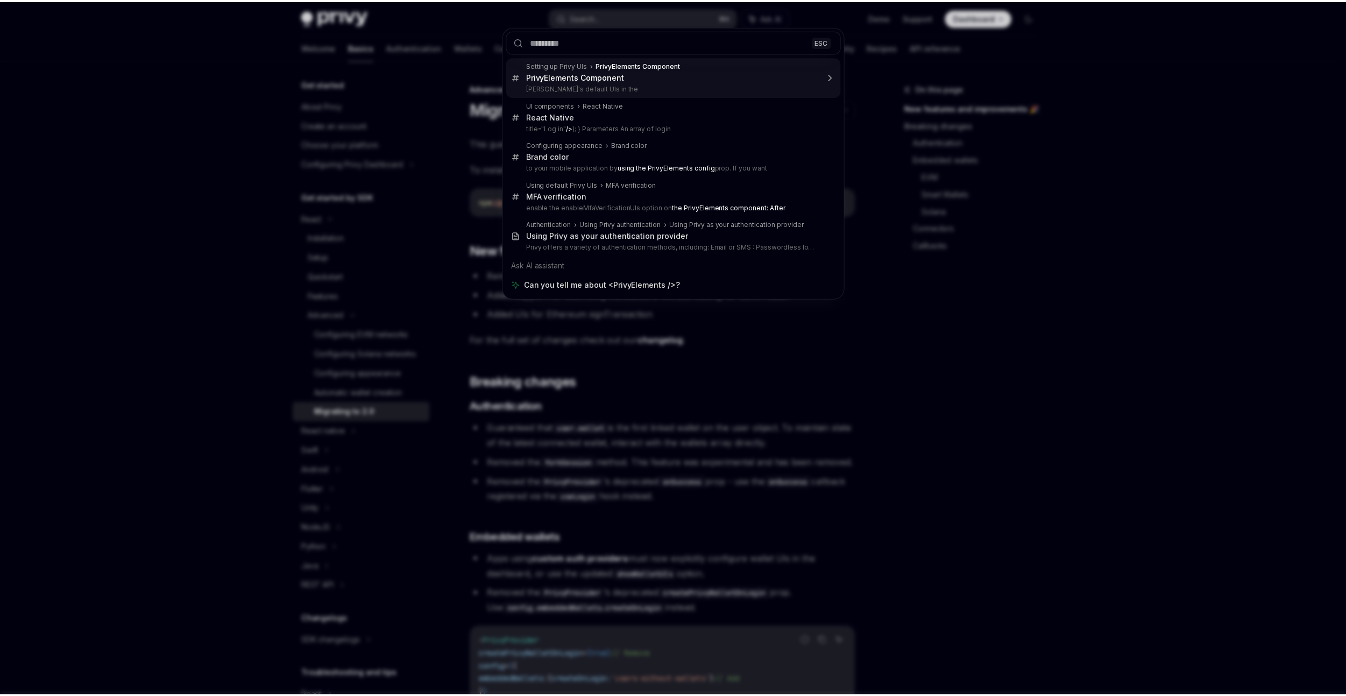
scroll to position [573, 0]
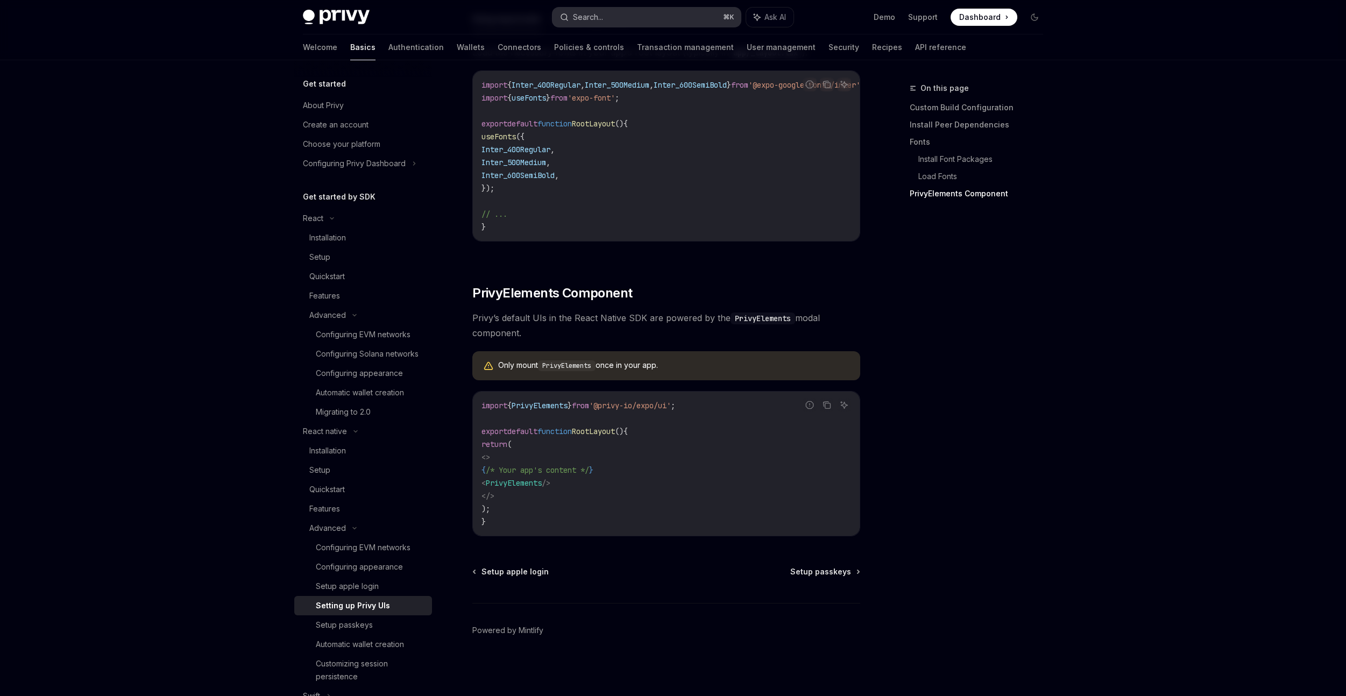
click at [596, 15] on div "Search..." at bounding box center [588, 17] width 30 height 13
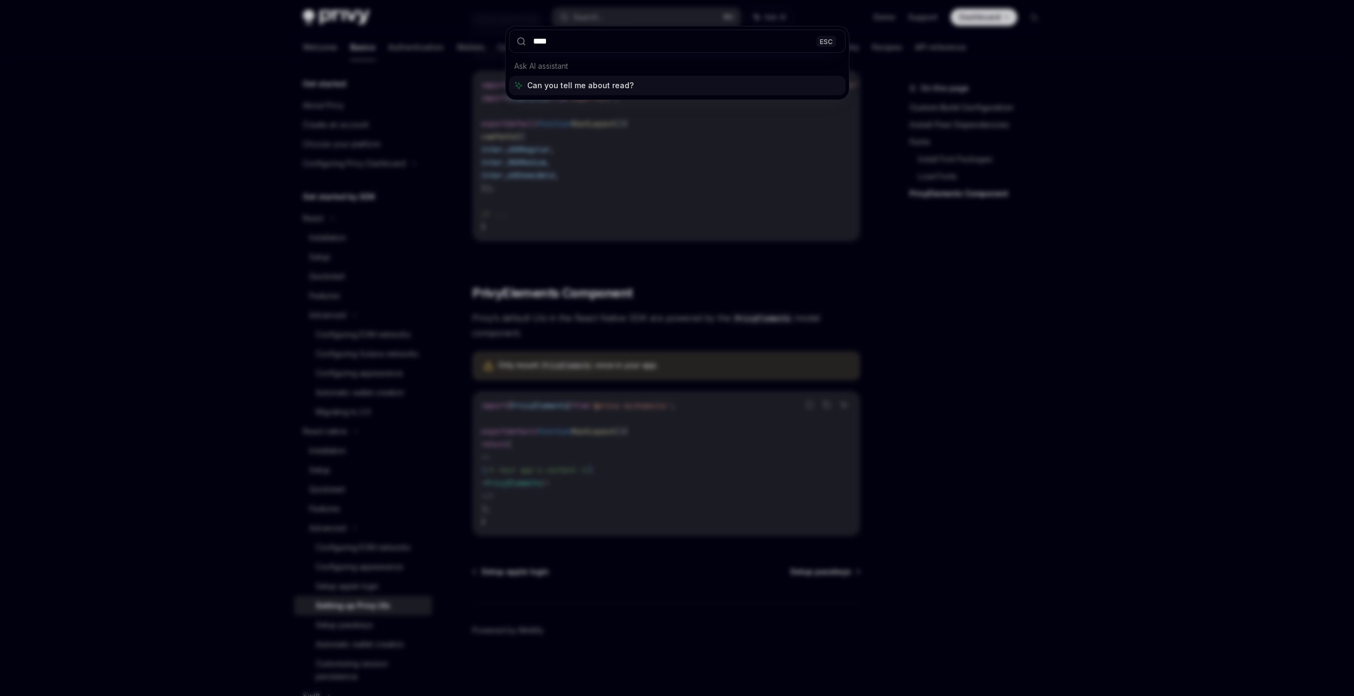
type input "*****"
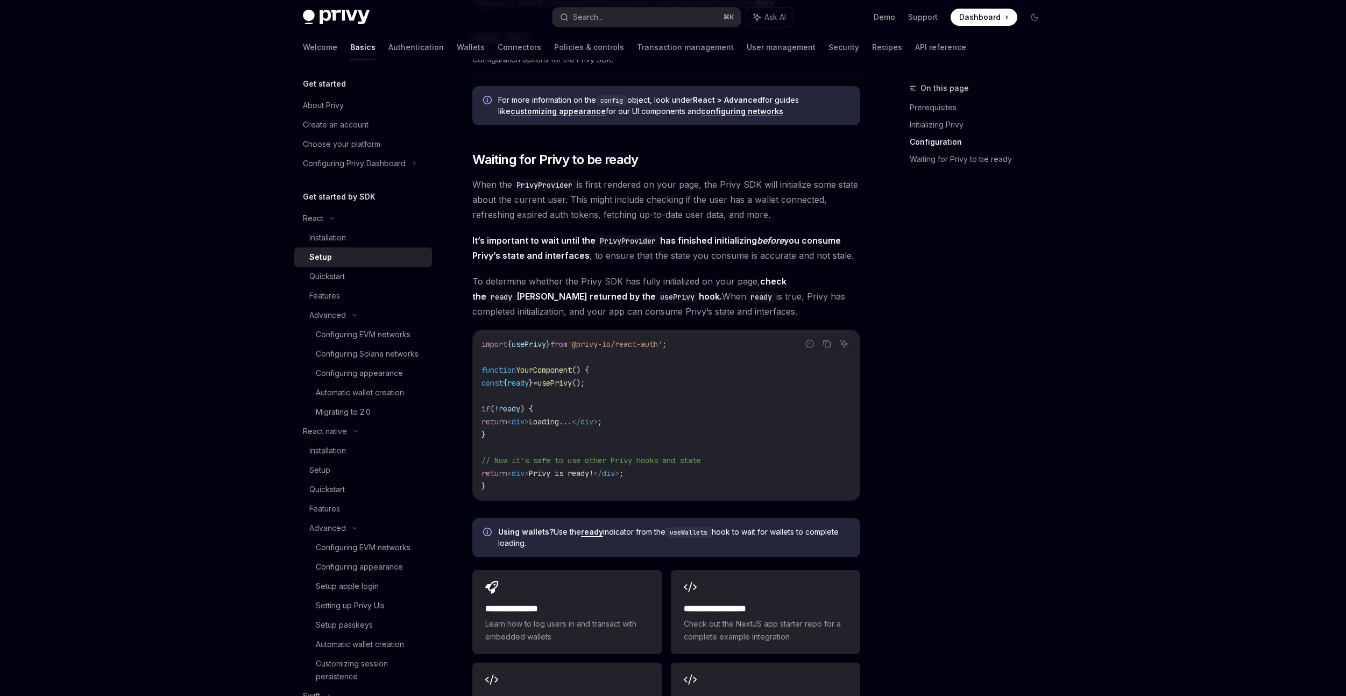
scroll to position [1151, 0]
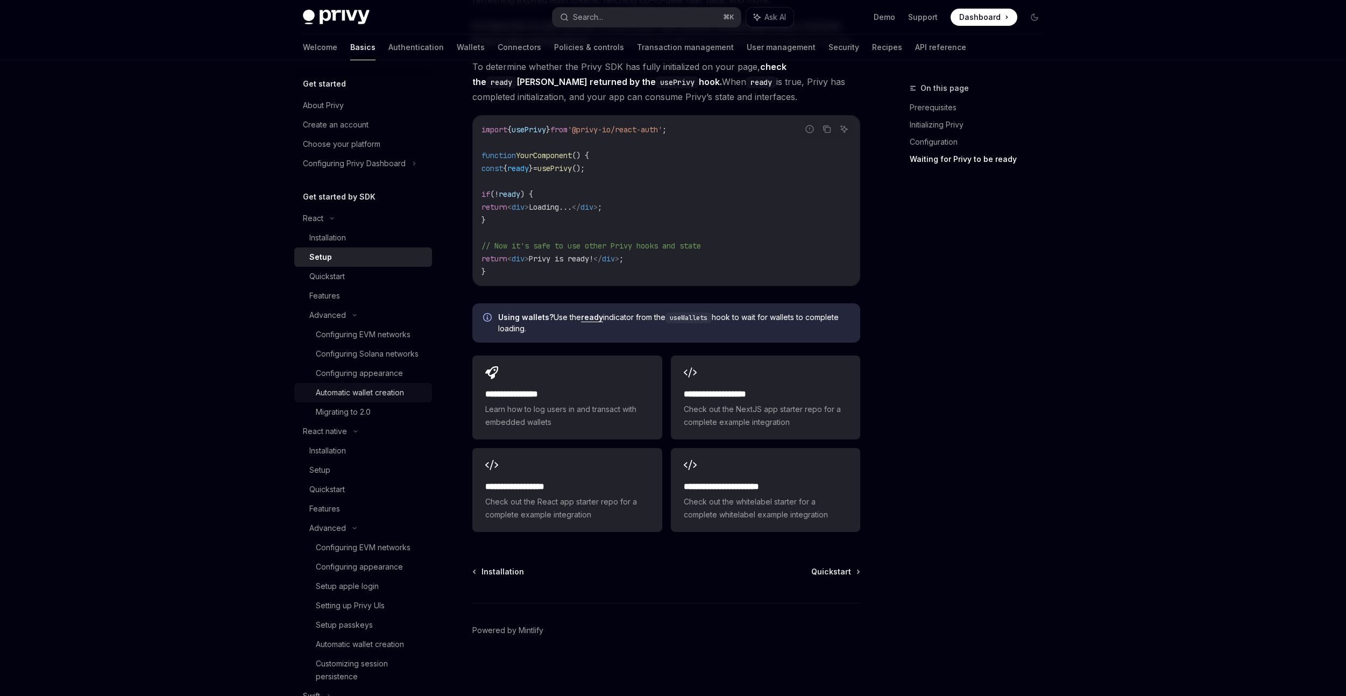
click at [388, 399] on div "Automatic wallet creation" at bounding box center [360, 392] width 88 height 13
type textarea "*"
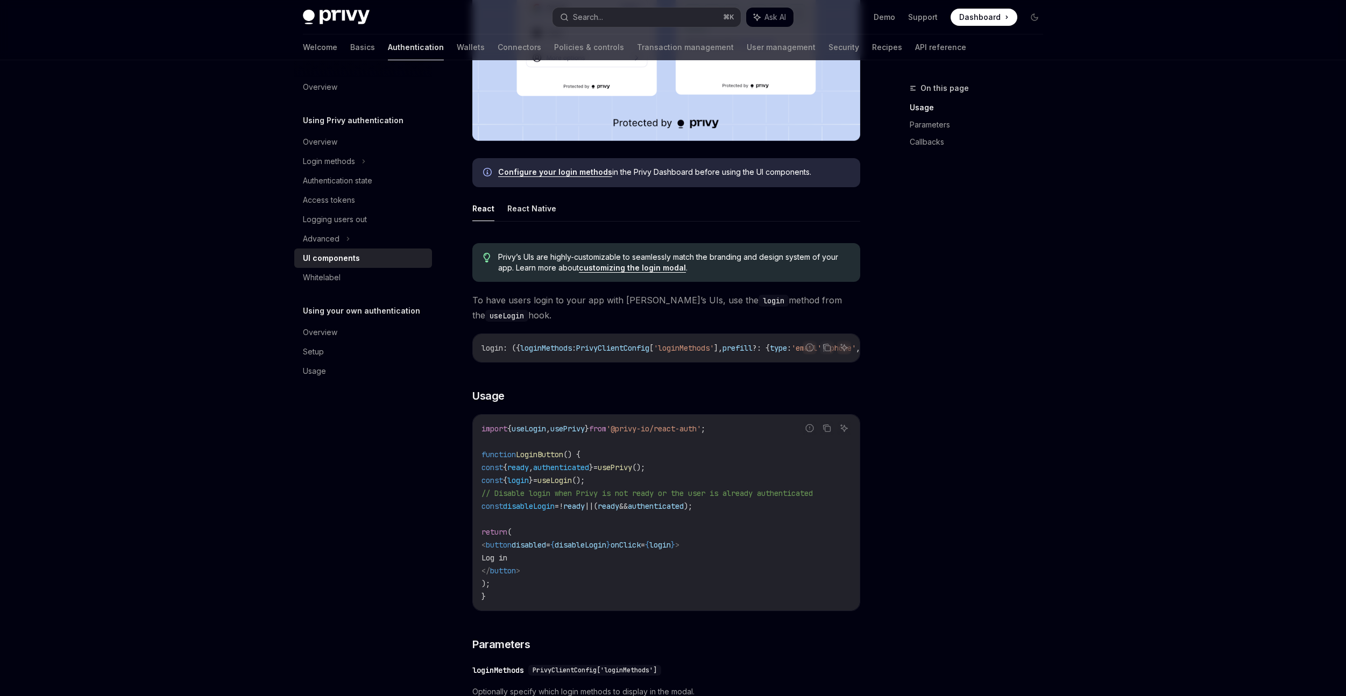
scroll to position [532, 0]
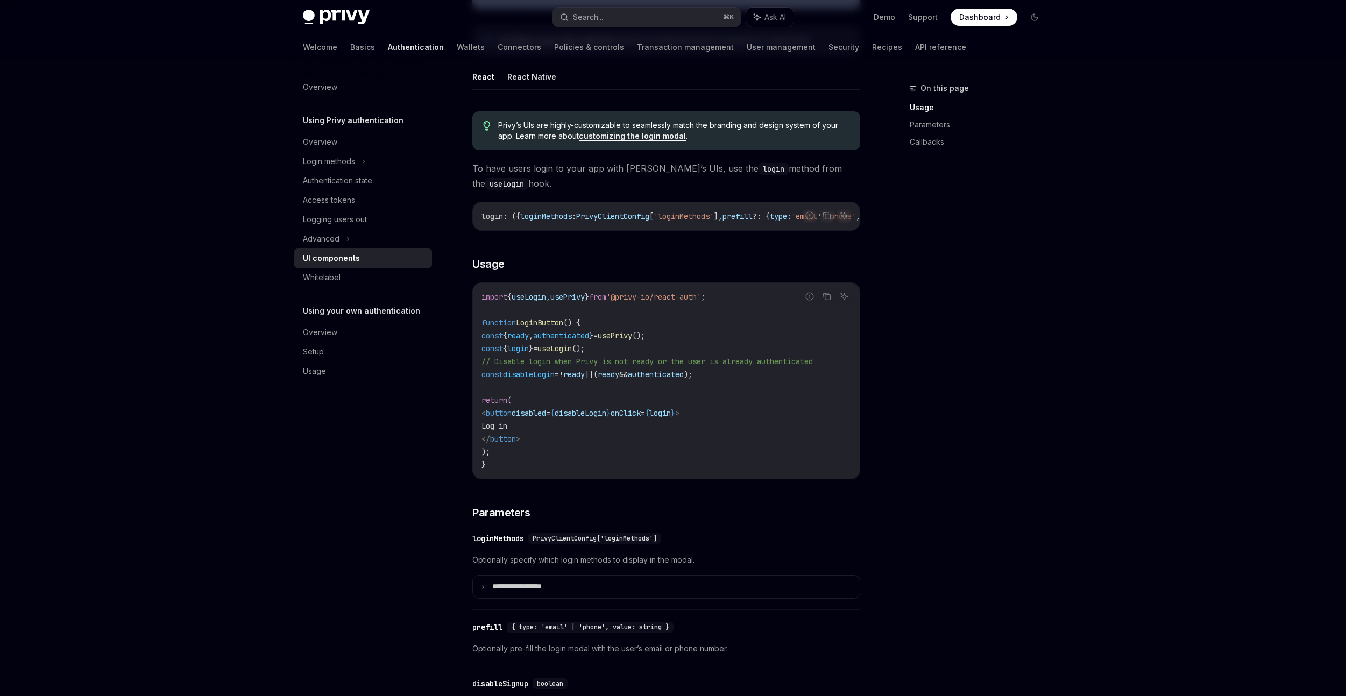
click at [520, 87] on button "React Native" at bounding box center [531, 76] width 49 height 25
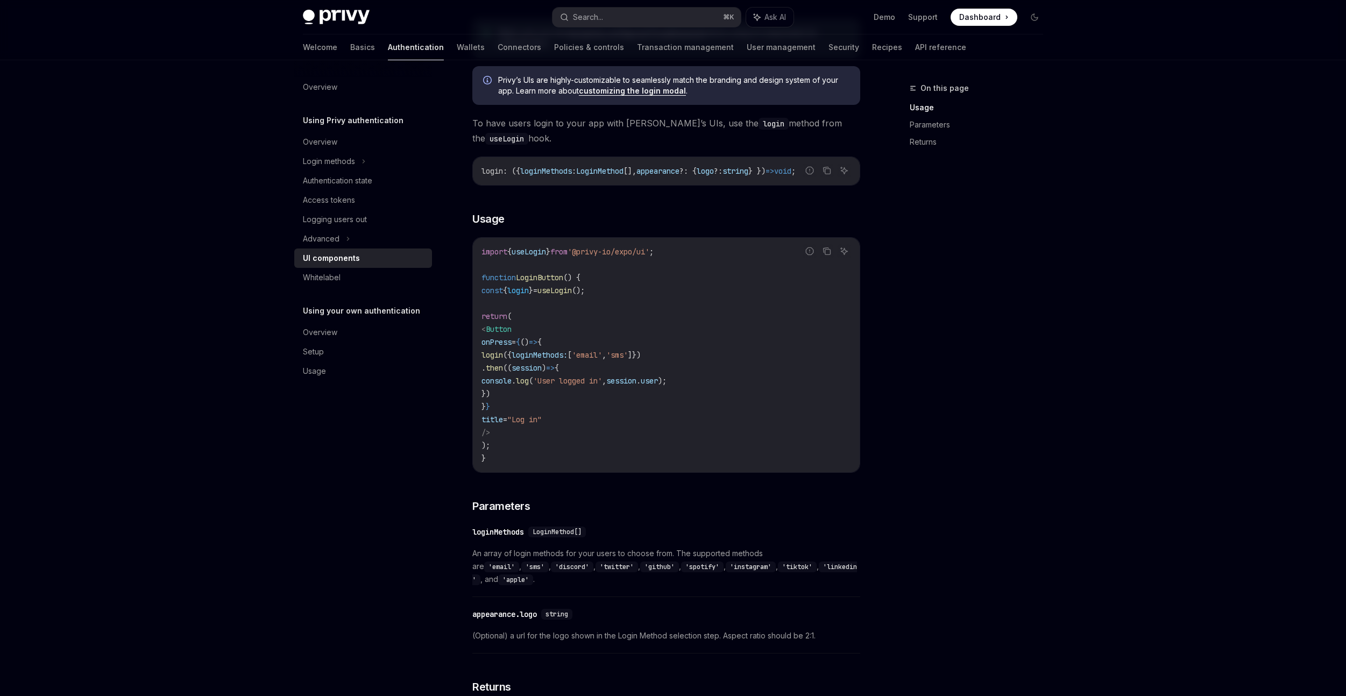
scroll to position [380, 0]
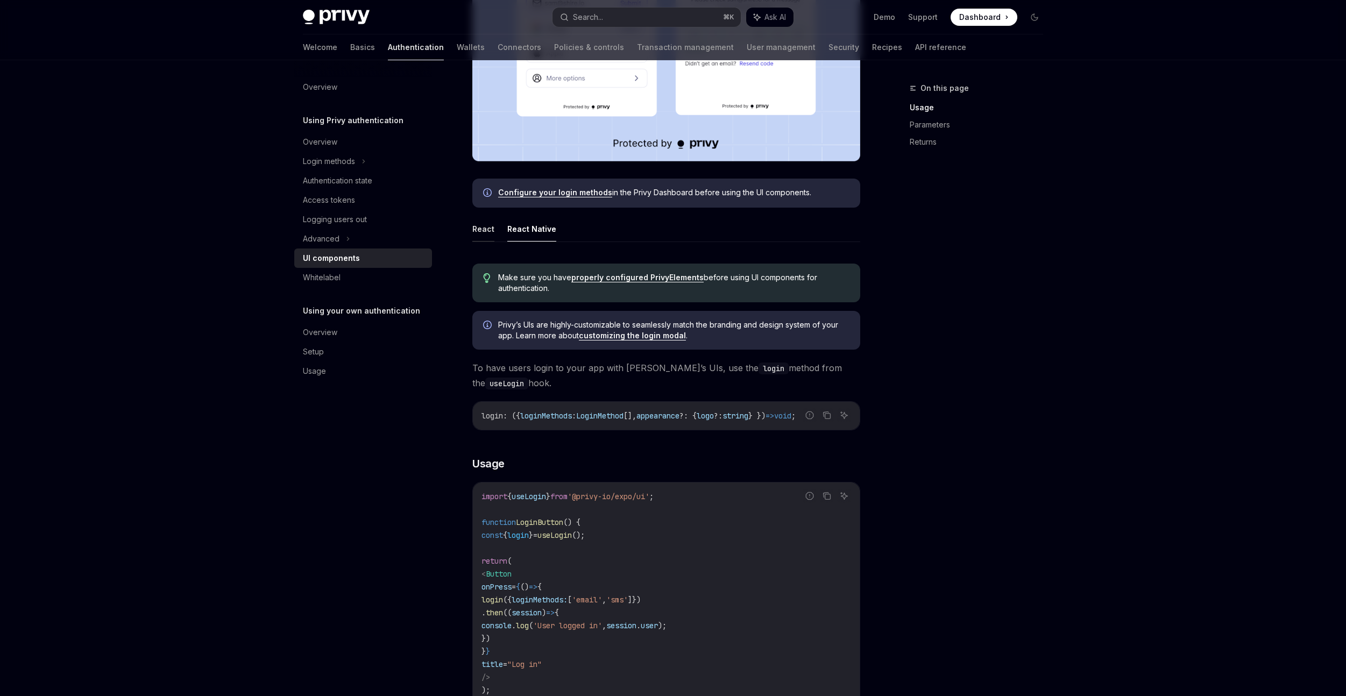
click at [490, 229] on button "React" at bounding box center [483, 228] width 22 height 25
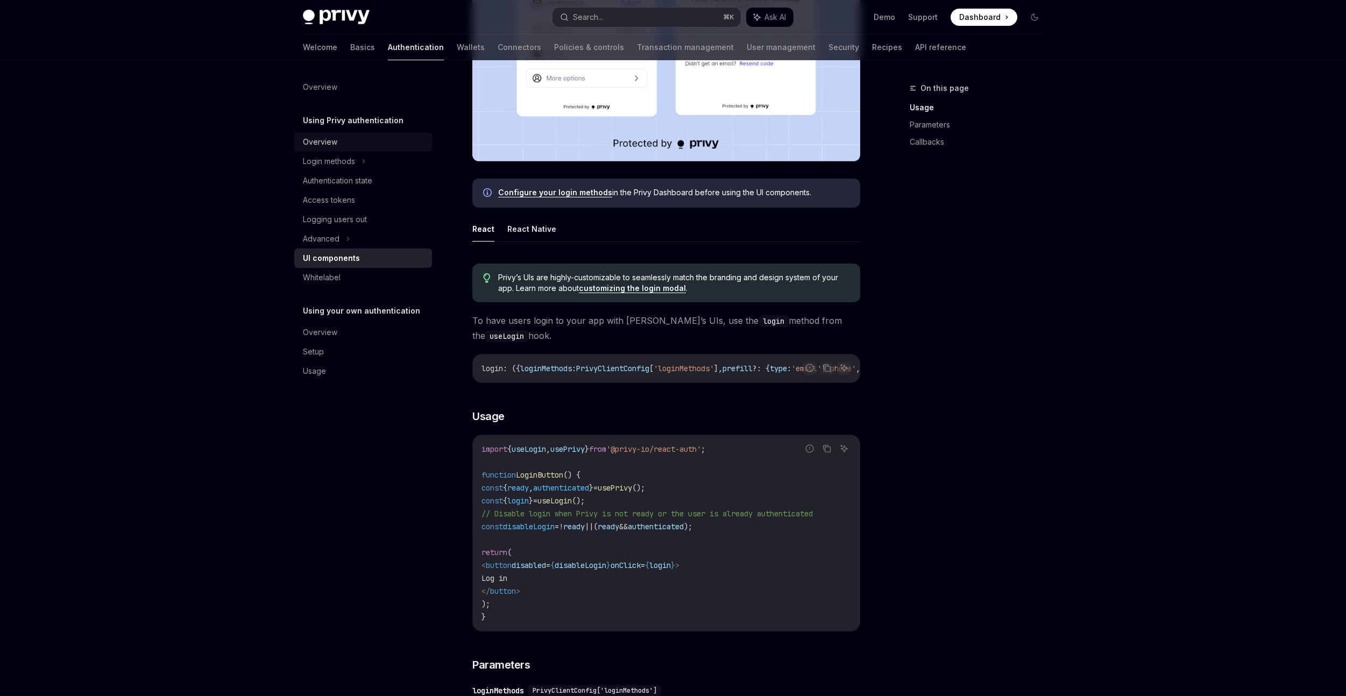
click at [343, 144] on div "Overview" at bounding box center [364, 142] width 123 height 13
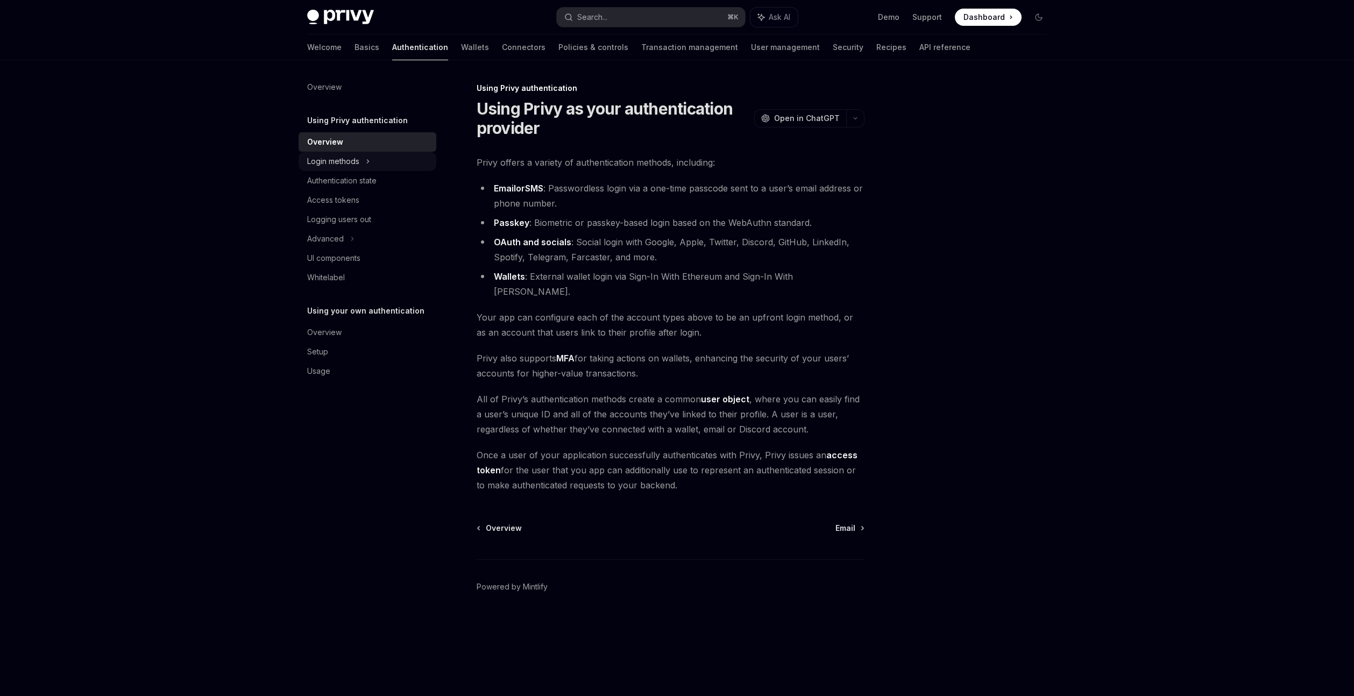
click at [354, 160] on div "Login methods" at bounding box center [333, 161] width 52 height 13
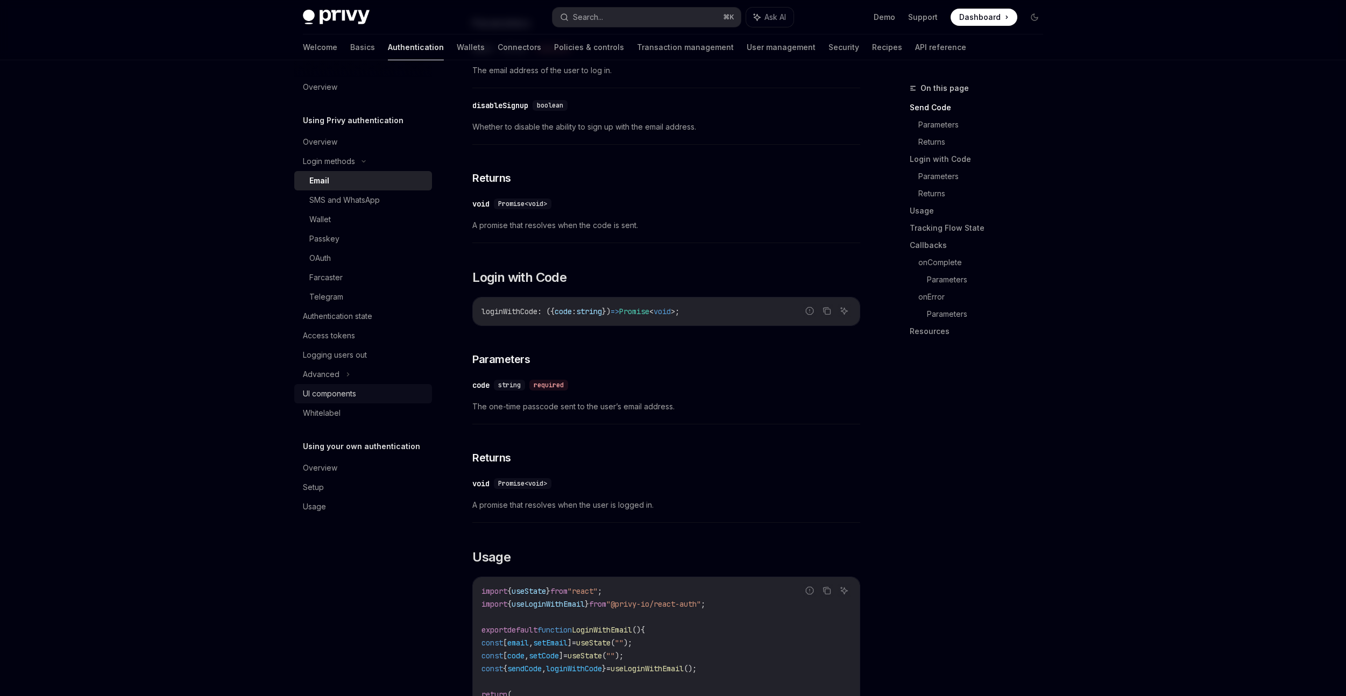
scroll to position [70, 0]
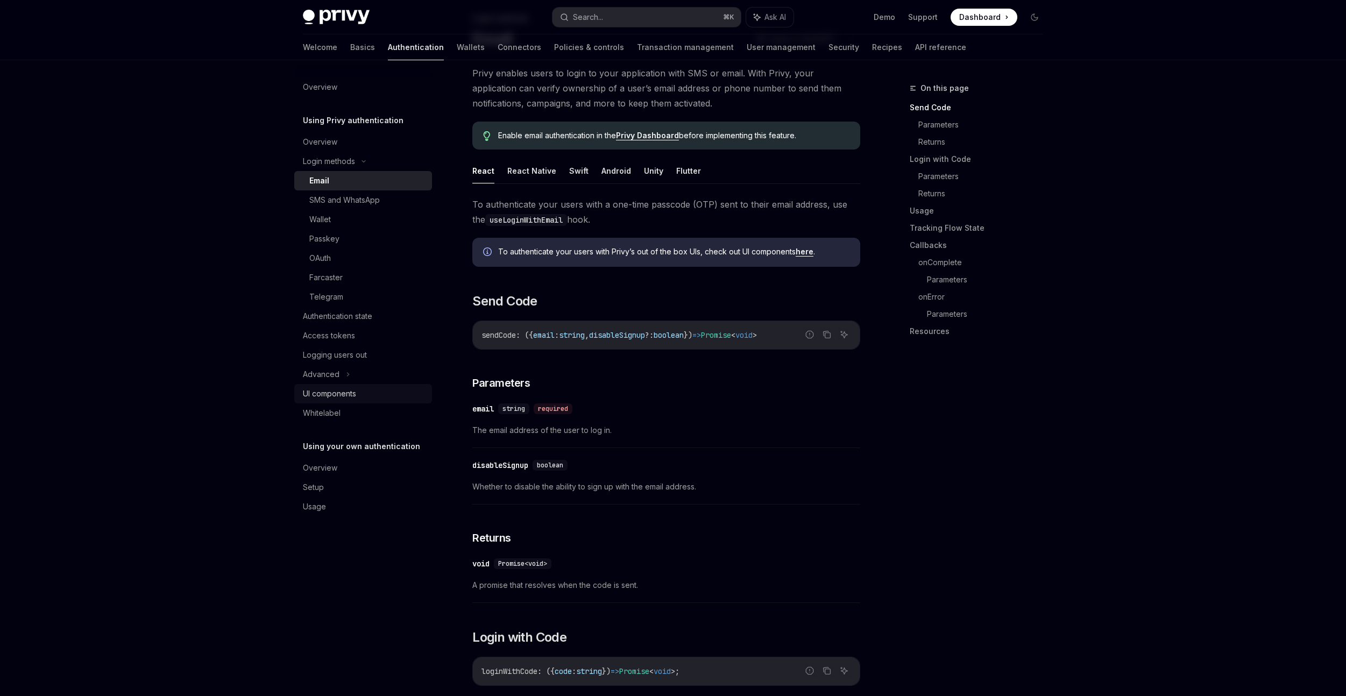
click at [388, 390] on div "UI components" at bounding box center [364, 393] width 123 height 13
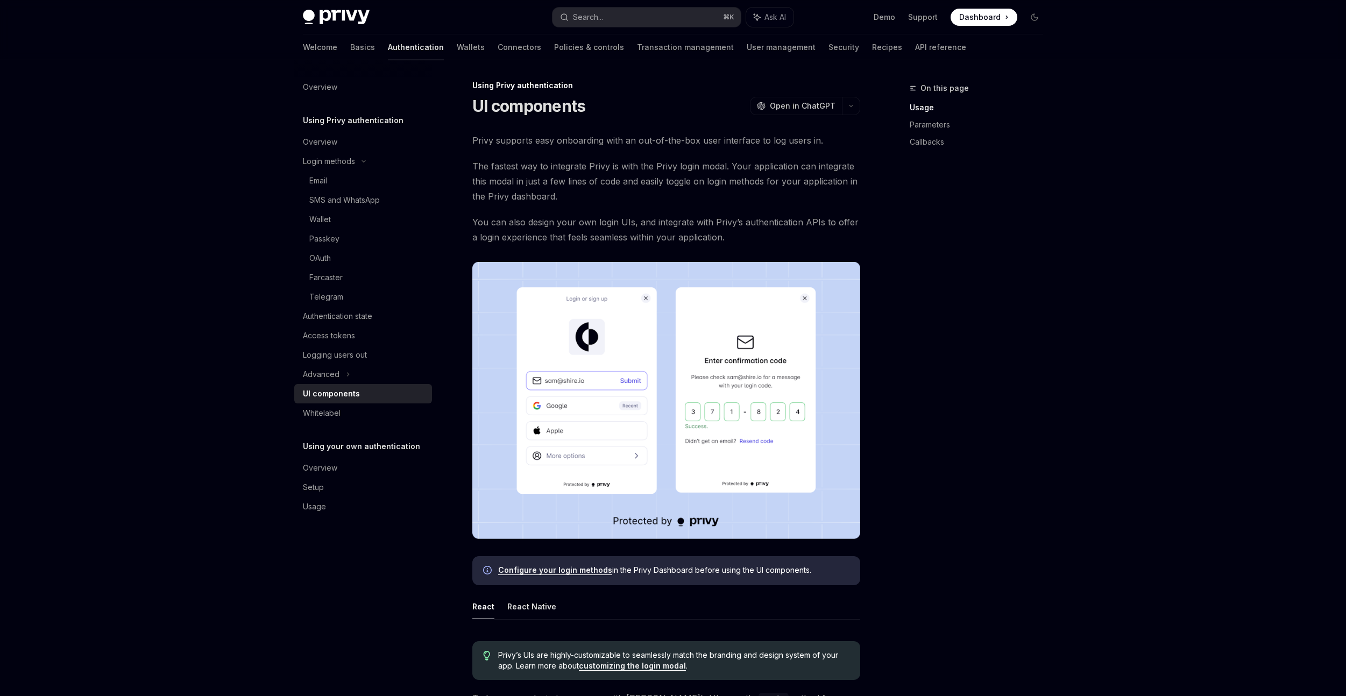
scroll to position [220, 0]
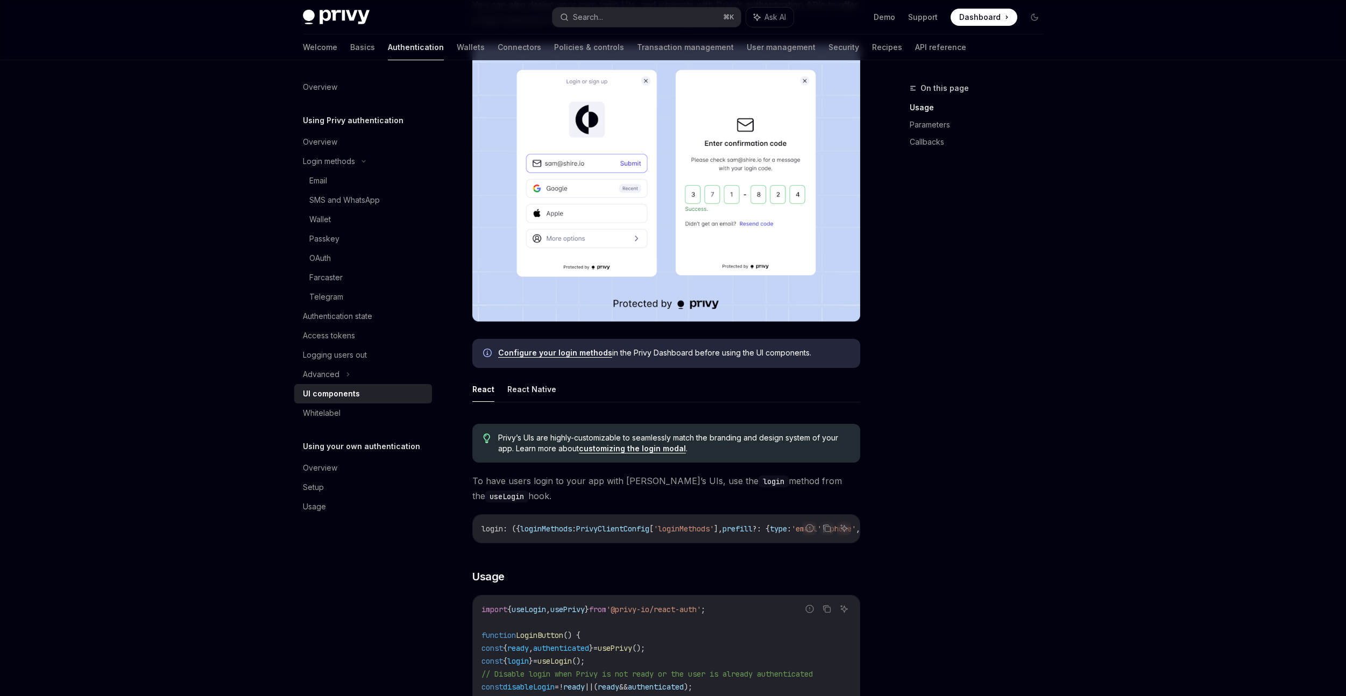
click at [560, 349] on link "Configure your login methods" at bounding box center [555, 353] width 114 height 10
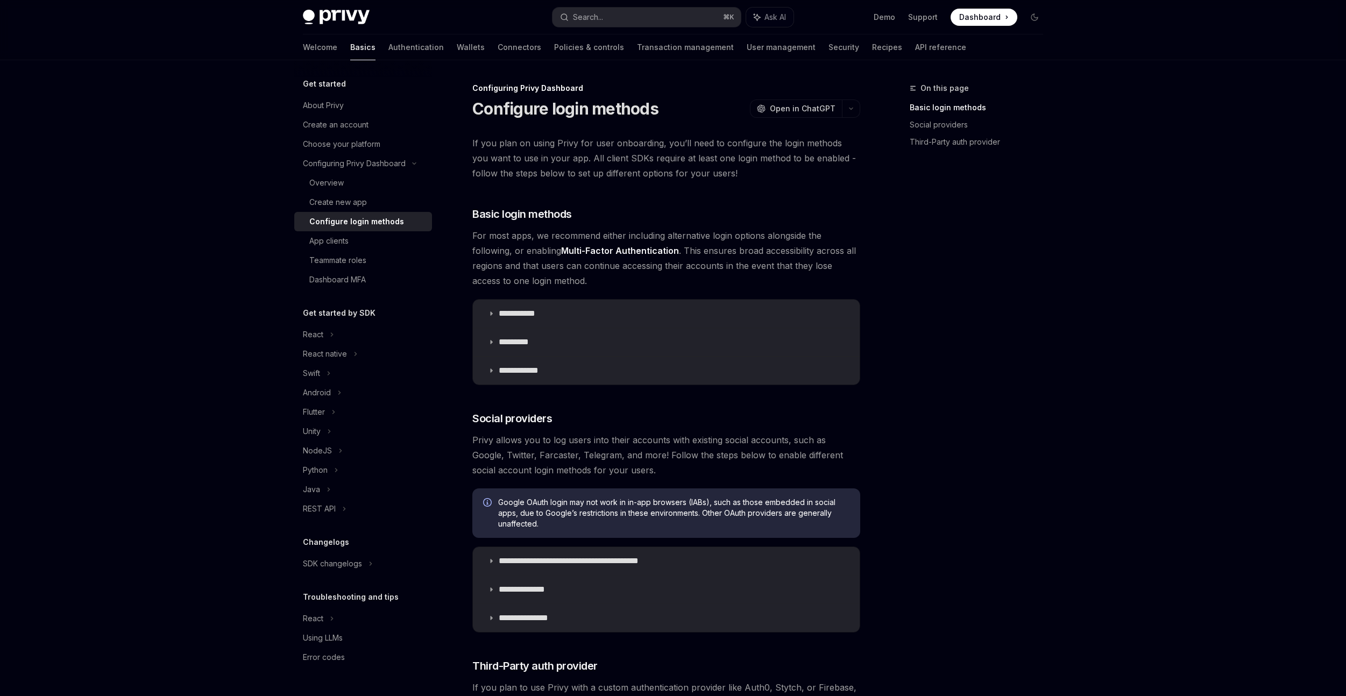
type textarea "*"
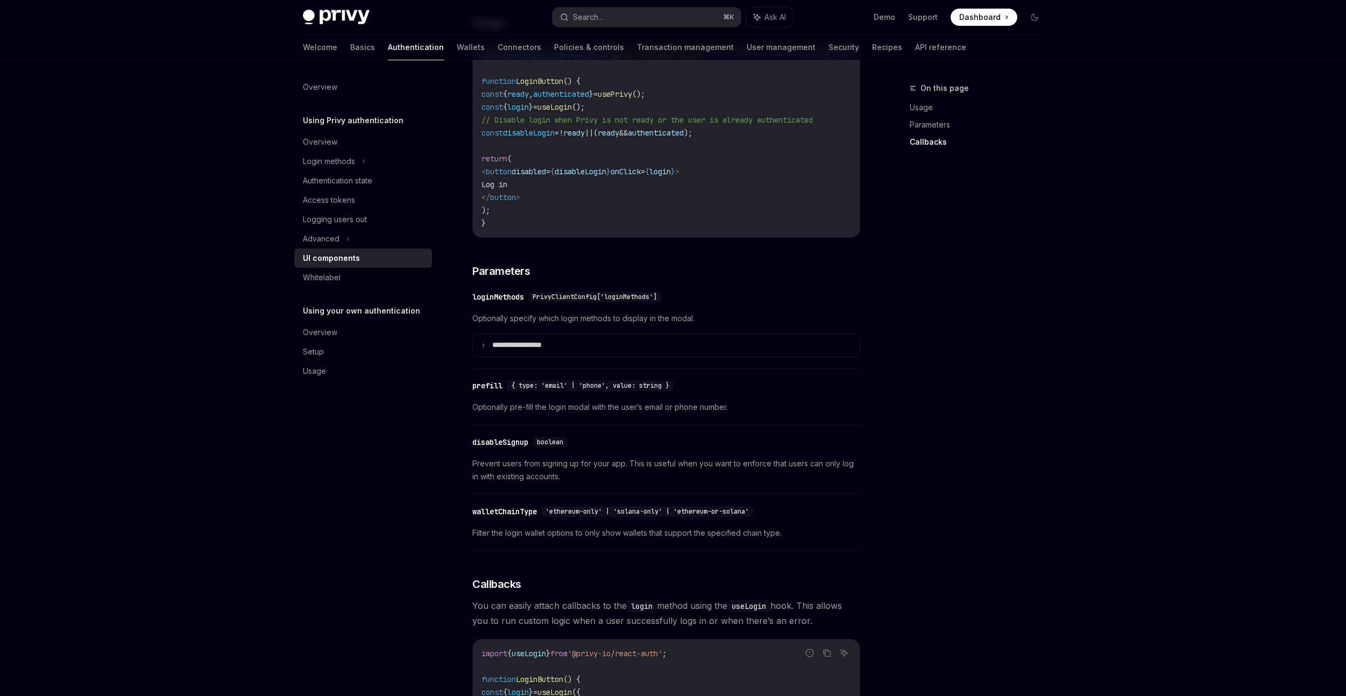
scroll to position [563, 0]
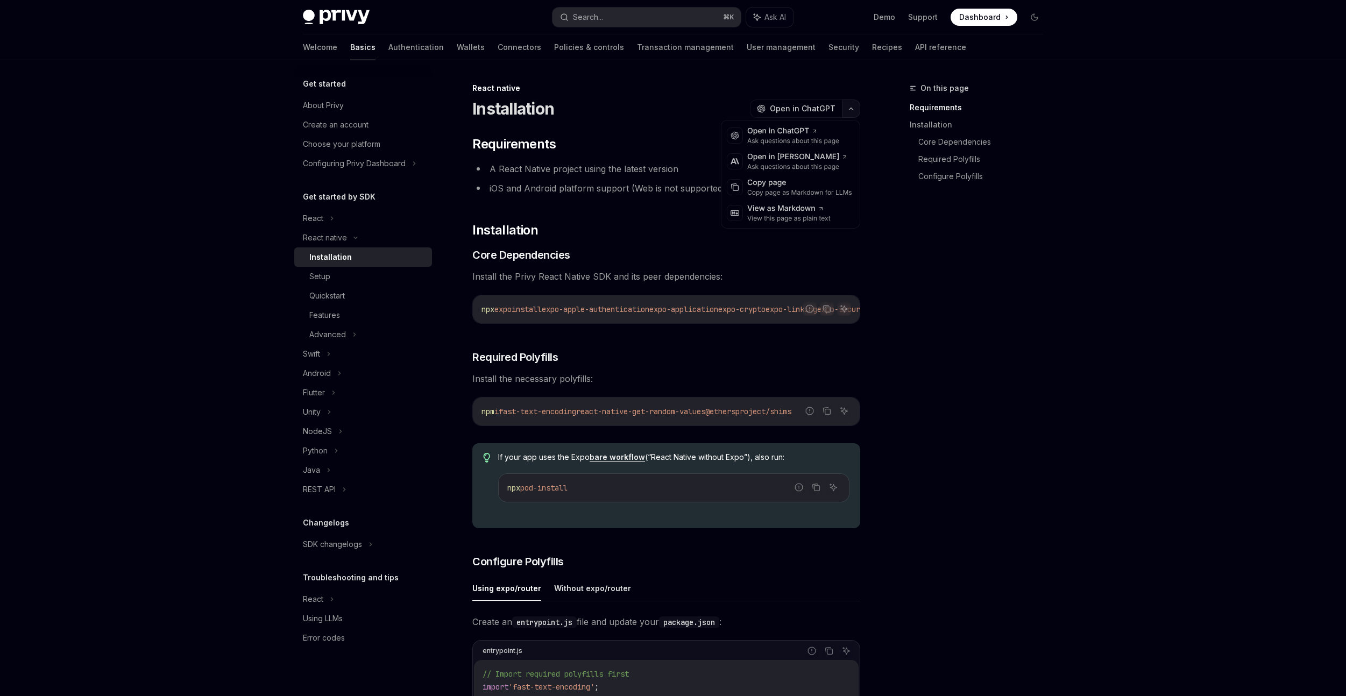
click at [853, 109] on button "button" at bounding box center [851, 108] width 18 height 18
click at [828, 156] on div "Open in [PERSON_NAME]" at bounding box center [797, 157] width 101 height 11
click at [824, 103] on span "Open in ChatGPT" at bounding box center [803, 108] width 66 height 11
click at [855, 104] on button "button" at bounding box center [851, 108] width 18 height 18
click at [827, 168] on div "Ask questions about this page" at bounding box center [797, 166] width 101 height 9
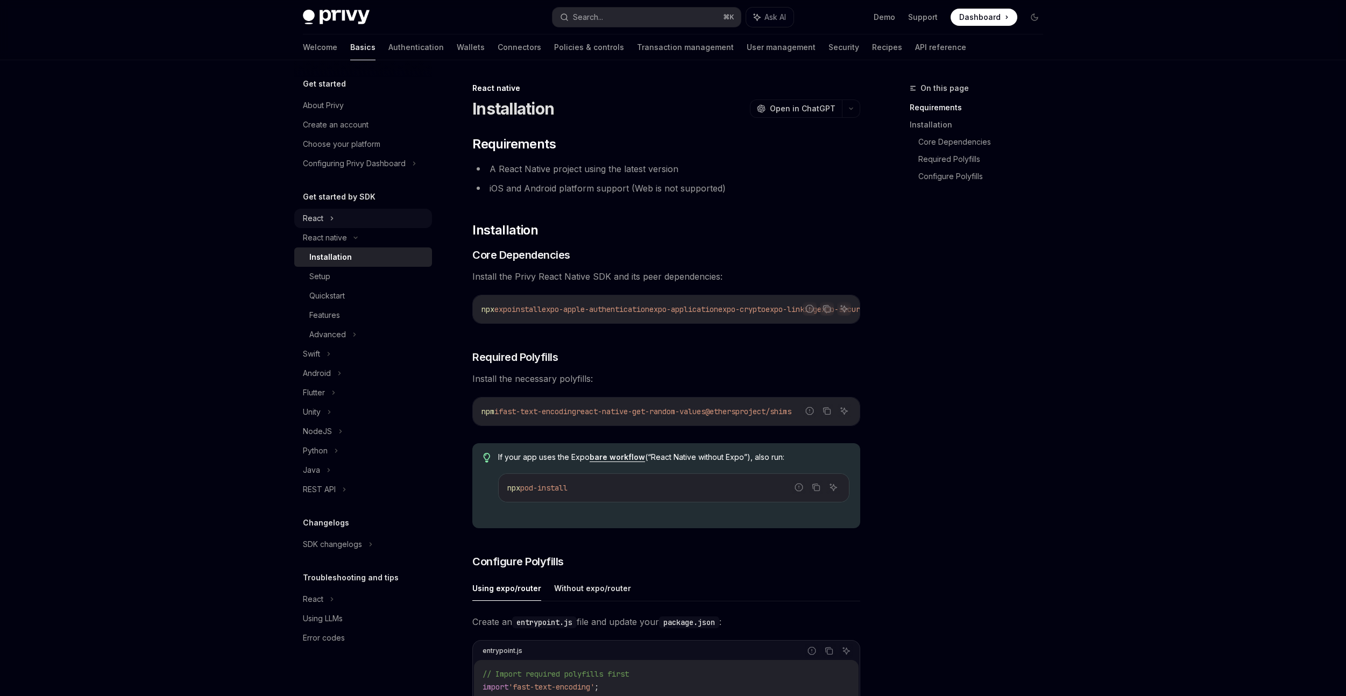
click at [350, 223] on div "React" at bounding box center [363, 218] width 138 height 19
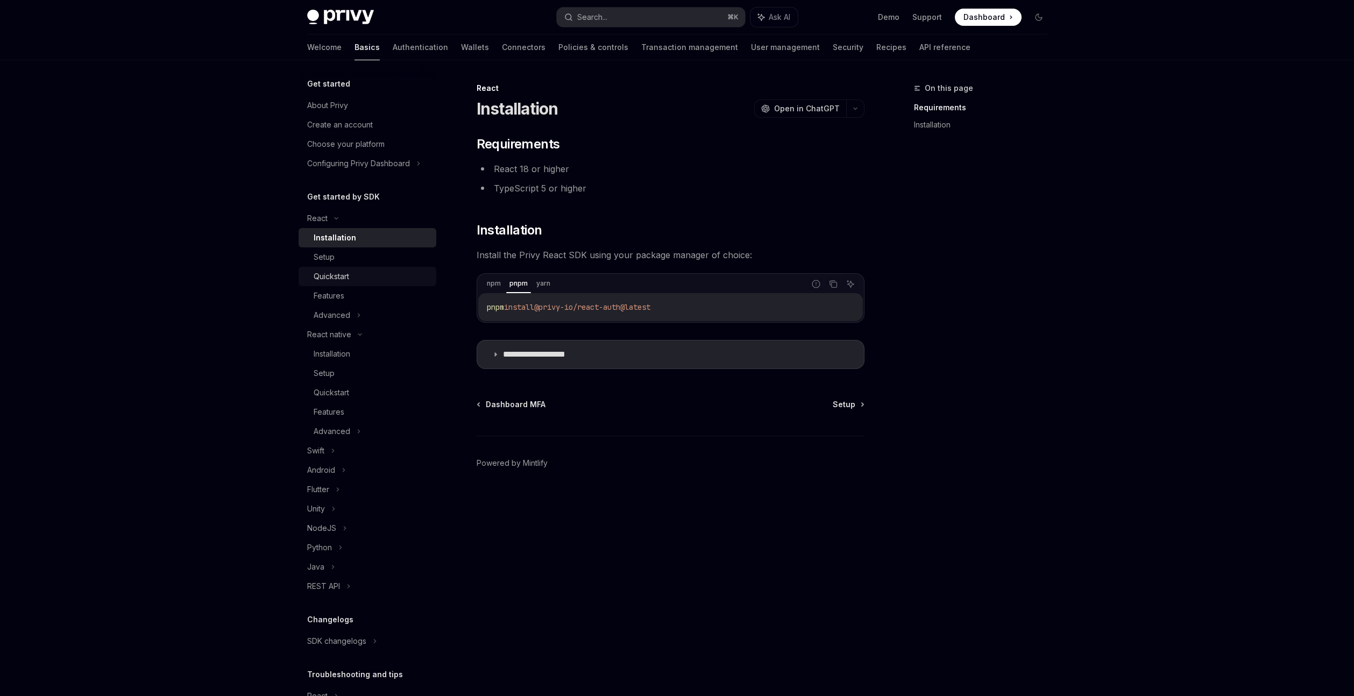
click at [330, 273] on div "Quickstart" at bounding box center [331, 276] width 35 height 13
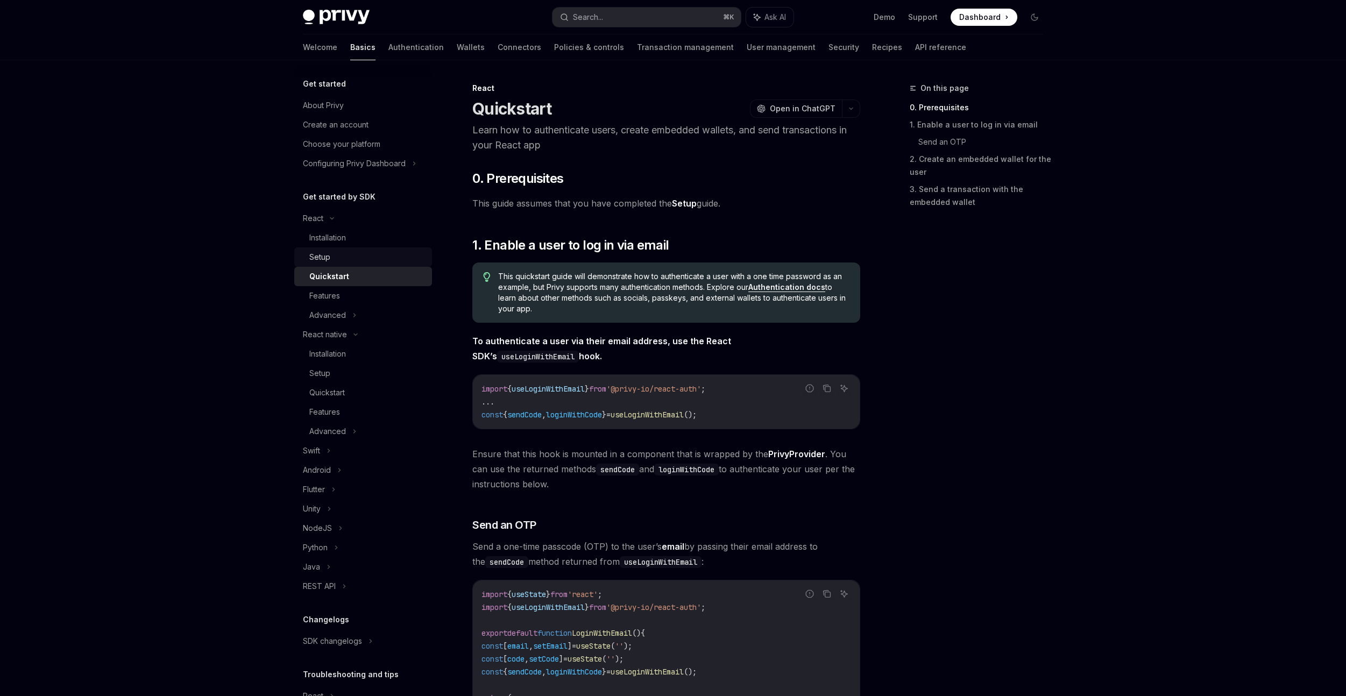
click at [342, 261] on div "Setup" at bounding box center [367, 257] width 116 height 13
type textarea "*"
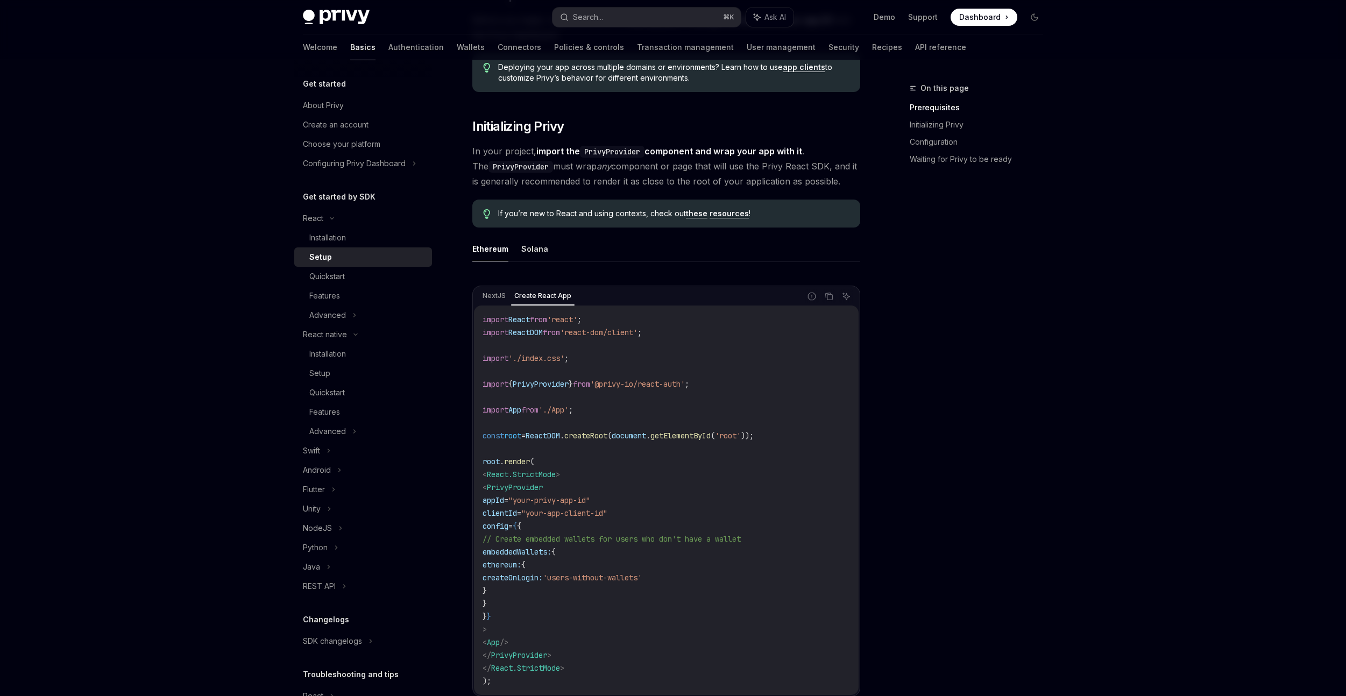
scroll to position [153, 0]
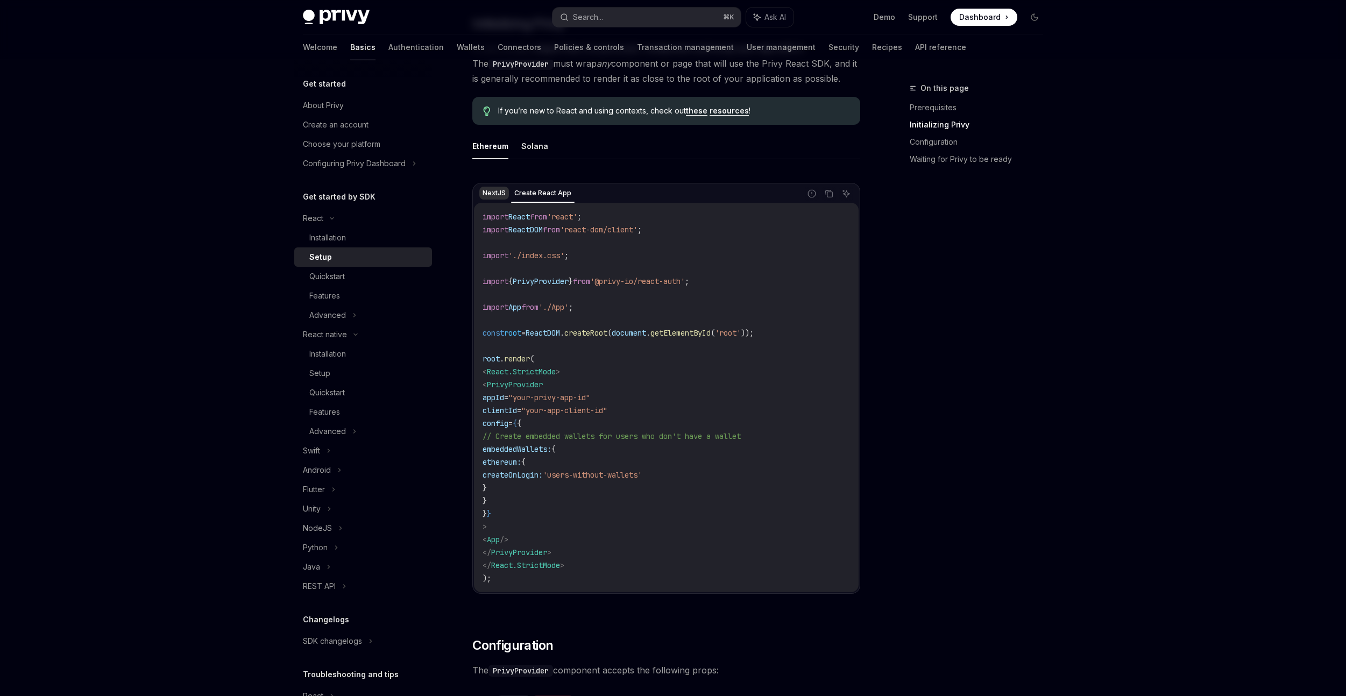
click at [495, 183] on div "NextJS Create React App Report incorrect code Copy Ask AI import React from 're…" at bounding box center [666, 388] width 388 height 411
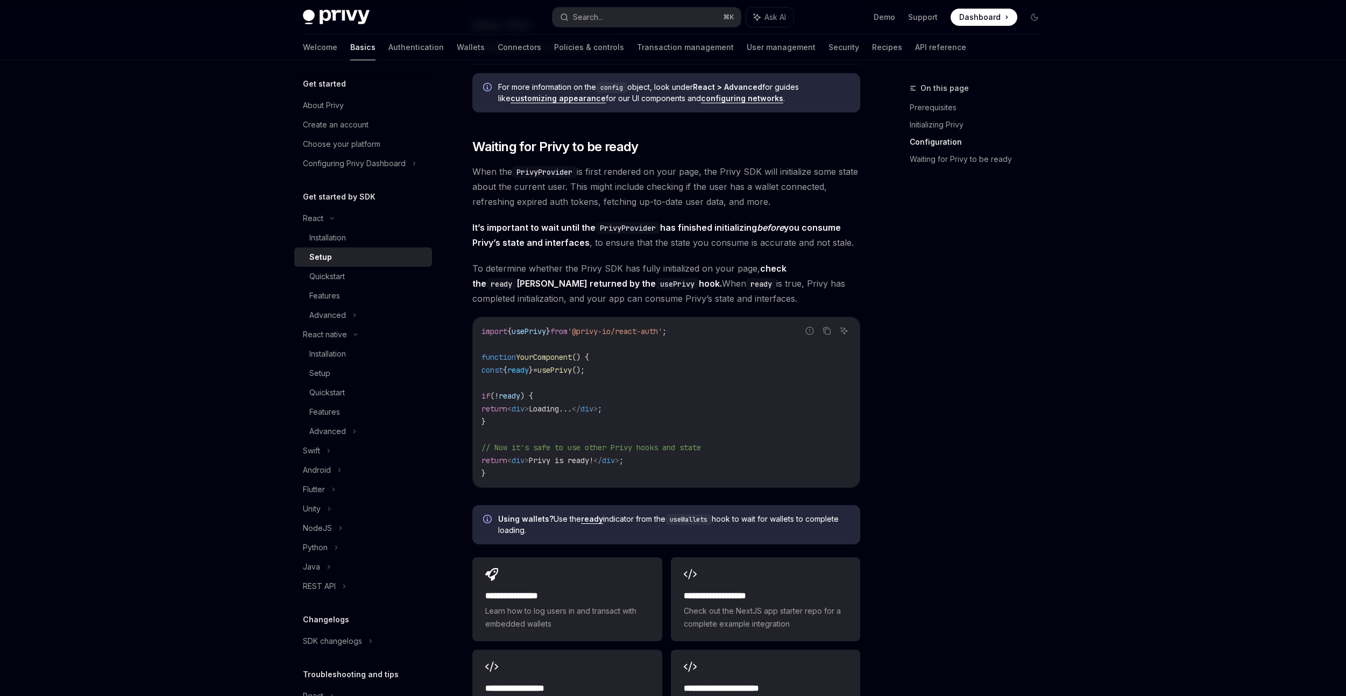
scroll to position [950, 0]
drag, startPoint x: 681, startPoint y: 331, endPoint x: 592, endPoint y: 326, distance: 89.4
click at [590, 328] on span "'@privy-io/react-auth'" at bounding box center [614, 330] width 95 height 10
copy span "@privy-io/react-auth"
